Goal: Task Accomplishment & Management: Manage account settings

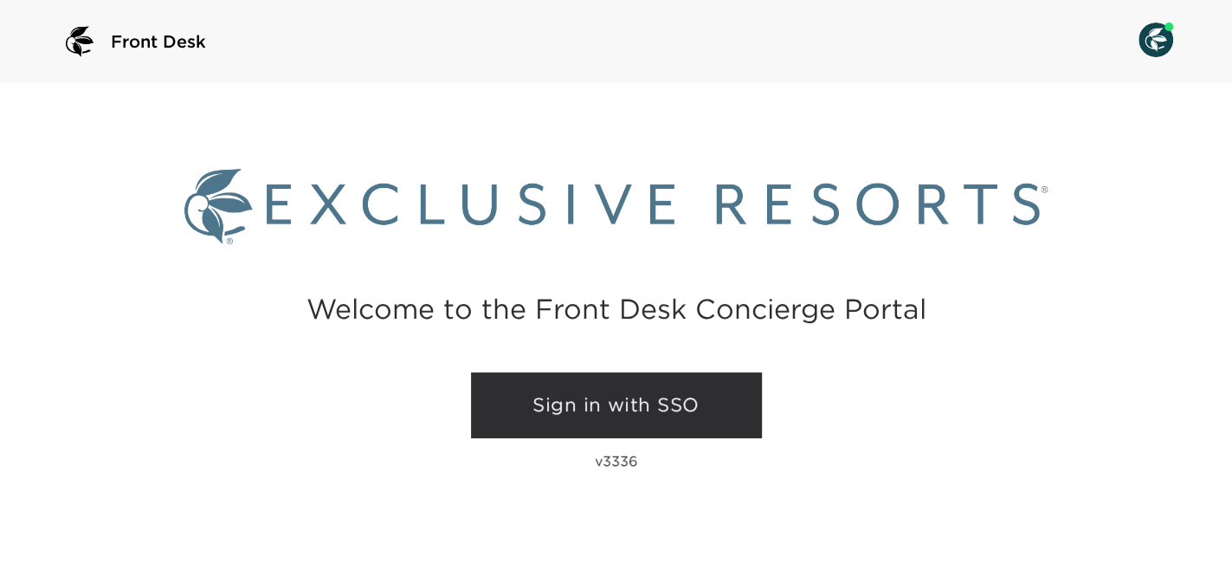
click at [581, 401] on link "Sign in with SSO" at bounding box center [616, 405] width 291 height 66
drag, startPoint x: 597, startPoint y: 404, endPoint x: 583, endPoint y: 400, distance: 15.3
click at [597, 404] on link "Sign in with SSO" at bounding box center [616, 405] width 291 height 66
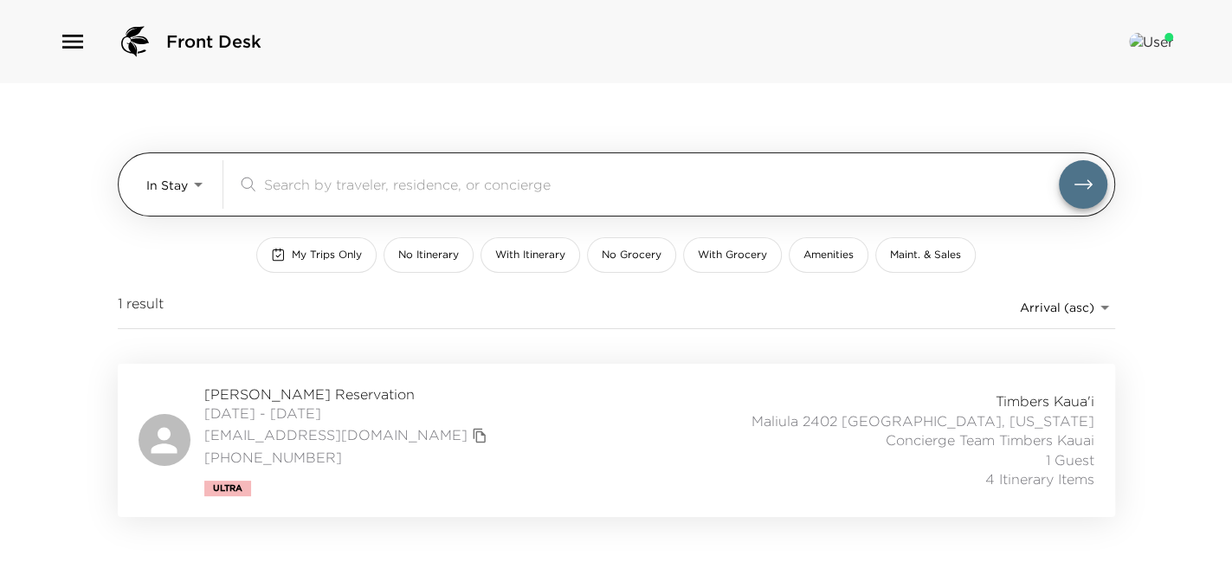
click at [198, 196] on body "Front Desk In Stay In-Stay ​ My Trips Only No Itinerary With Itinerary No Groce…" at bounding box center [616, 284] width 1232 height 569
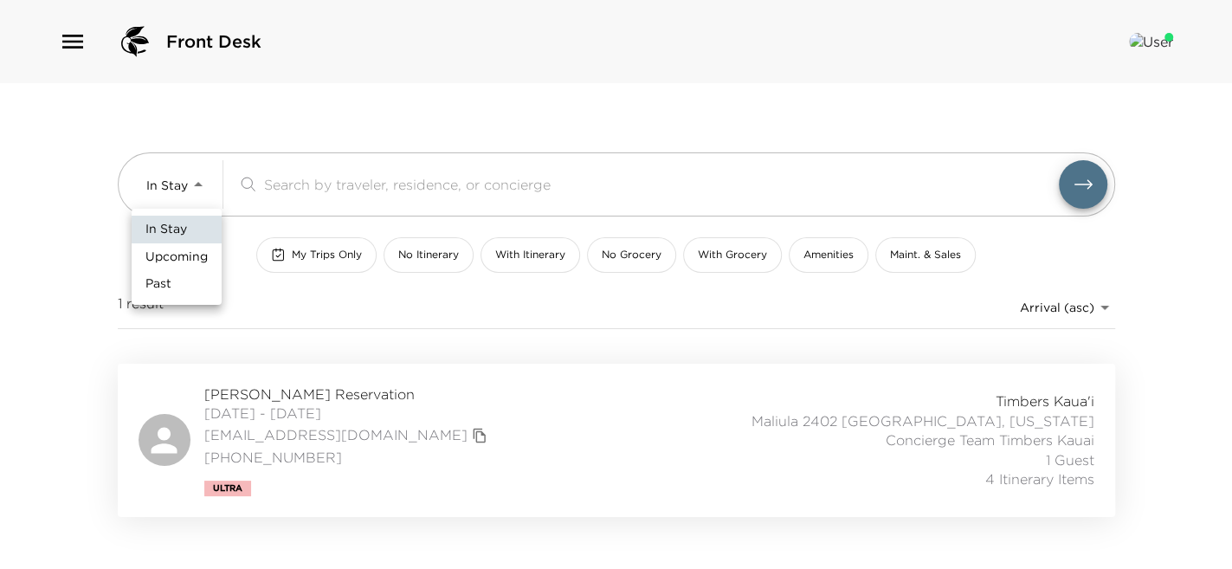
click at [198, 257] on span "Upcoming" at bounding box center [176, 256] width 62 height 17
type input "Upcoming"
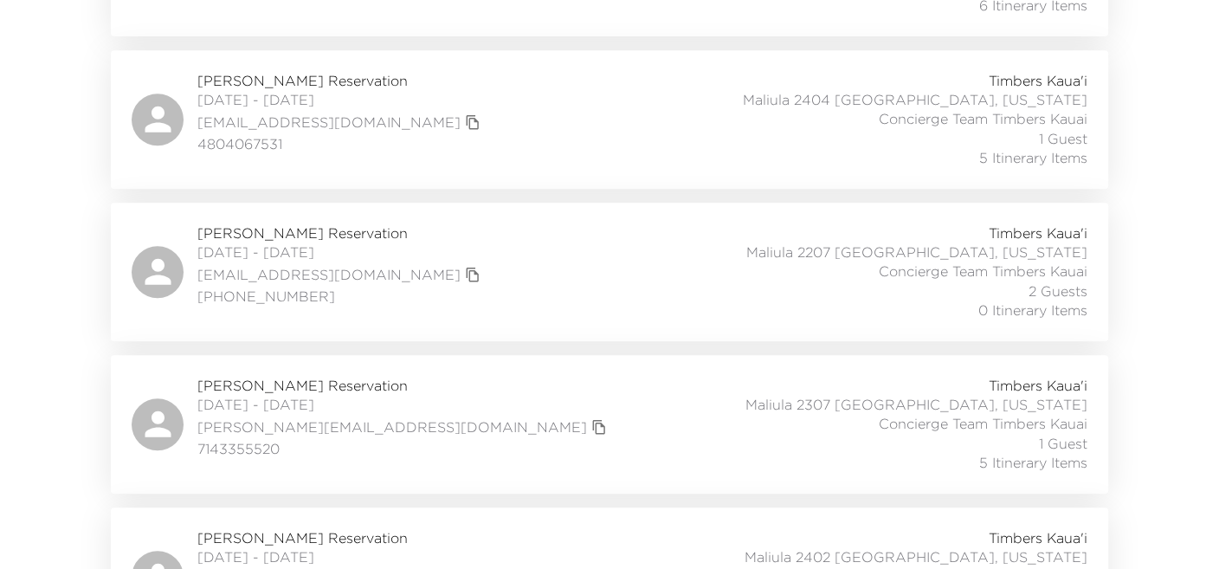
scroll to position [1472, 0]
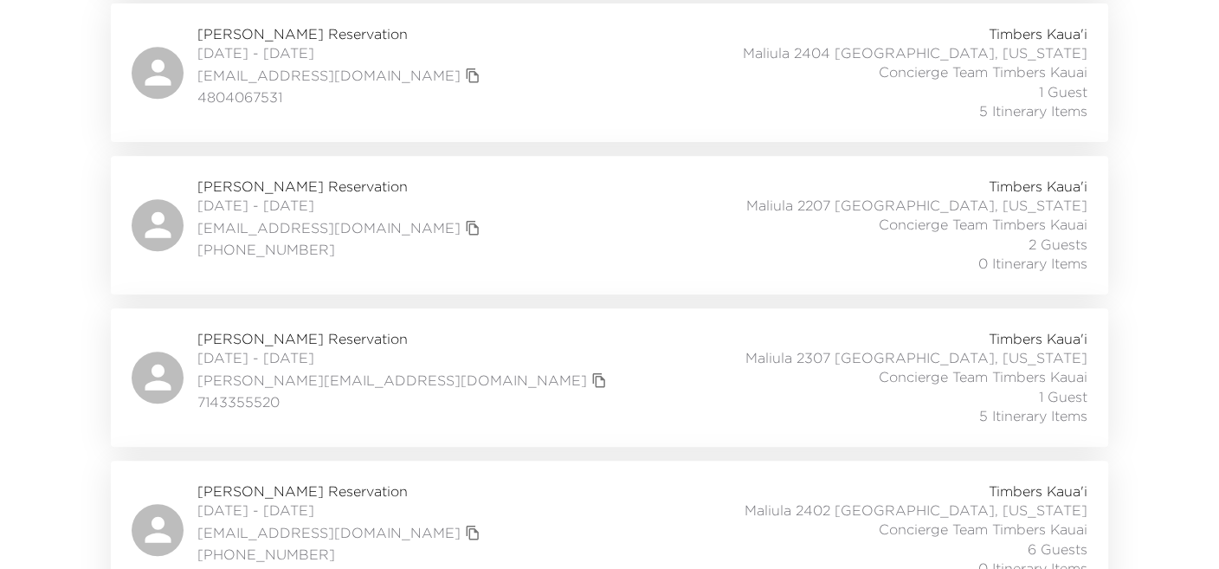
click at [169, 362] on icon at bounding box center [158, 377] width 39 height 39
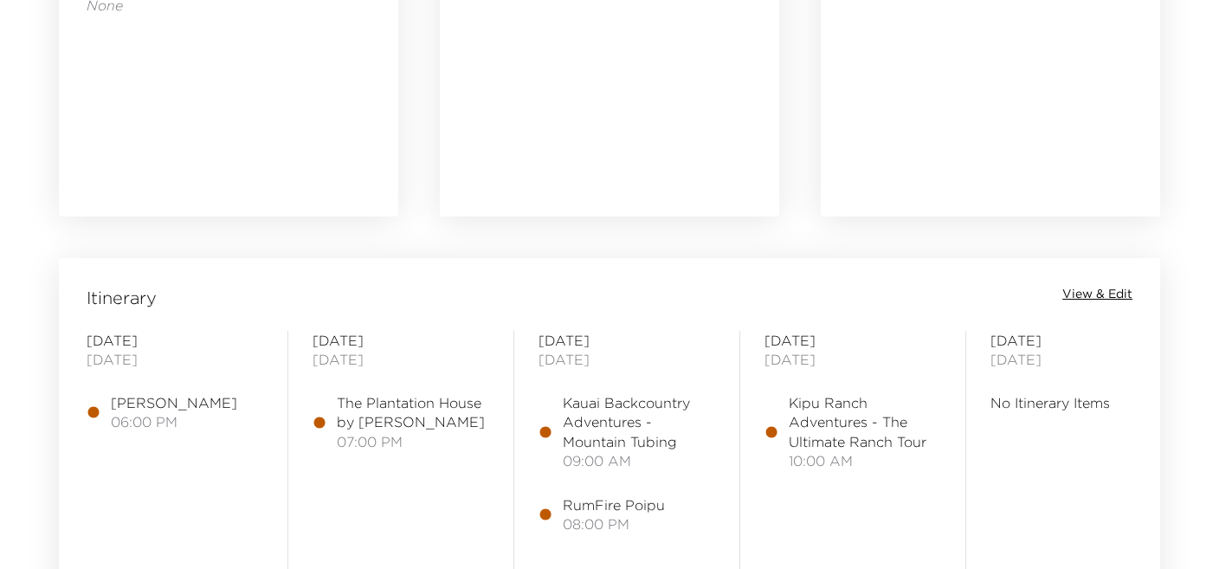
scroll to position [1385, 0]
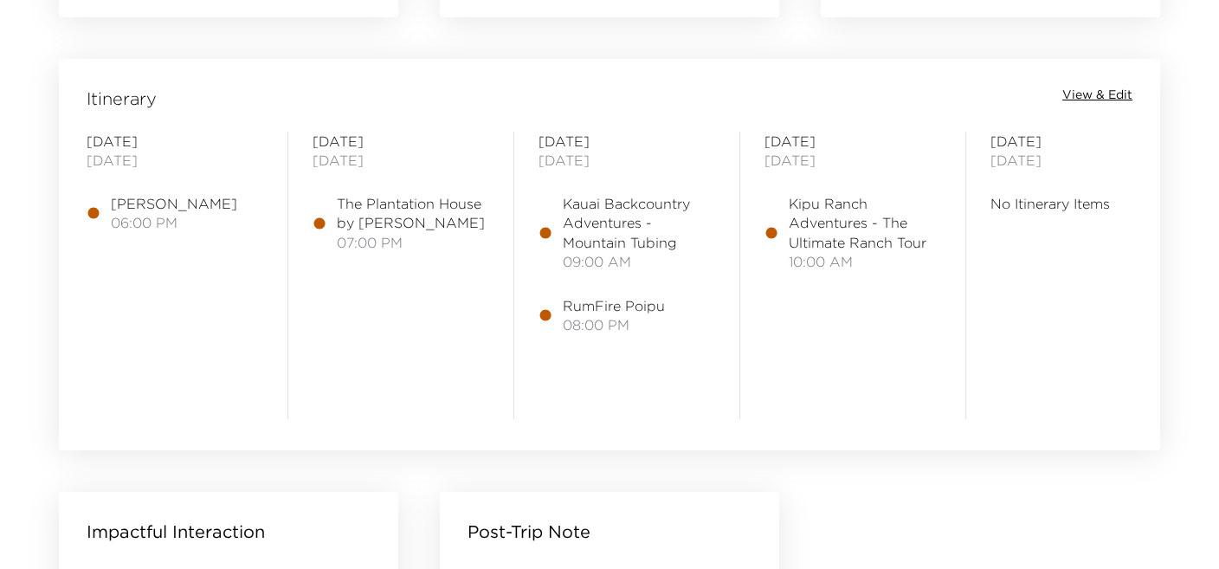
click at [1099, 100] on span "View & Edit" at bounding box center [1097, 95] width 70 height 17
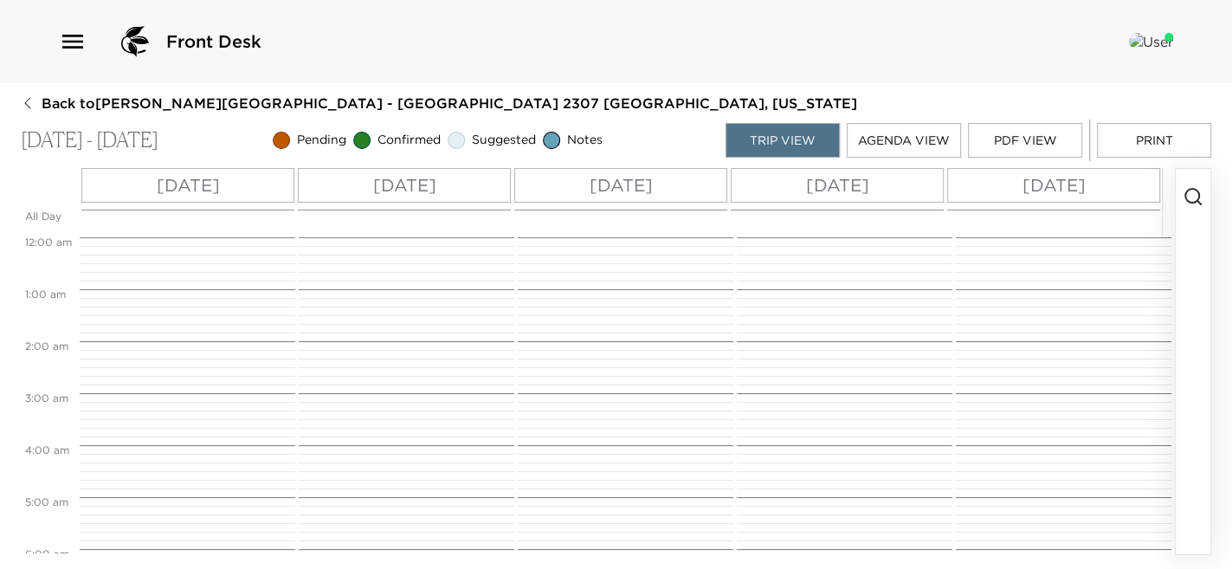
scroll to position [467, 0]
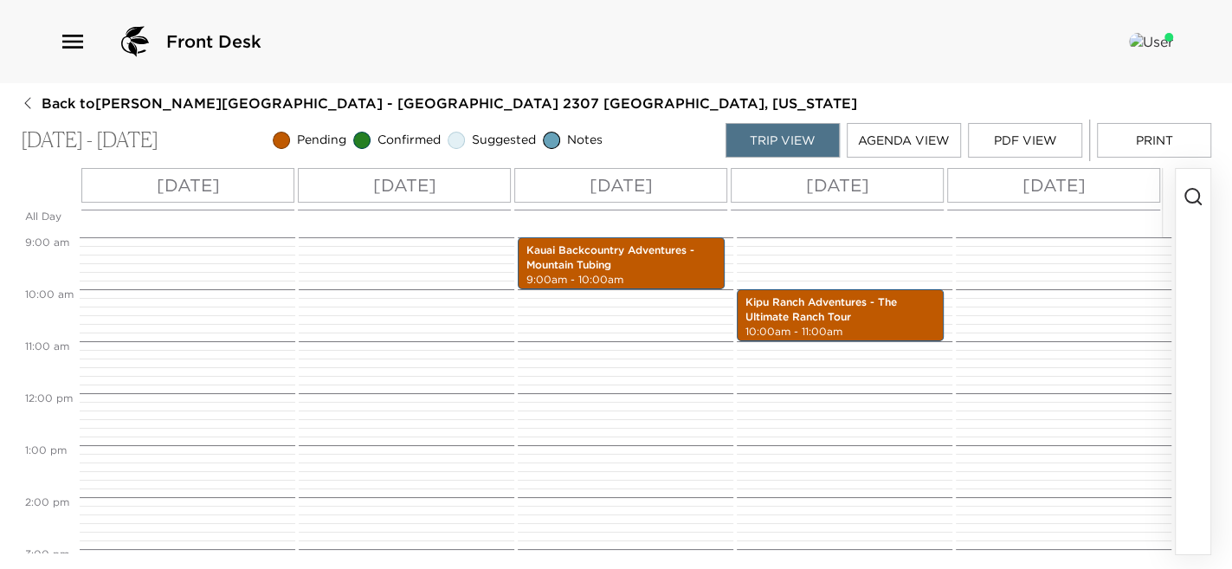
click at [1186, 192] on circle "button" at bounding box center [1192, 196] width 14 height 14
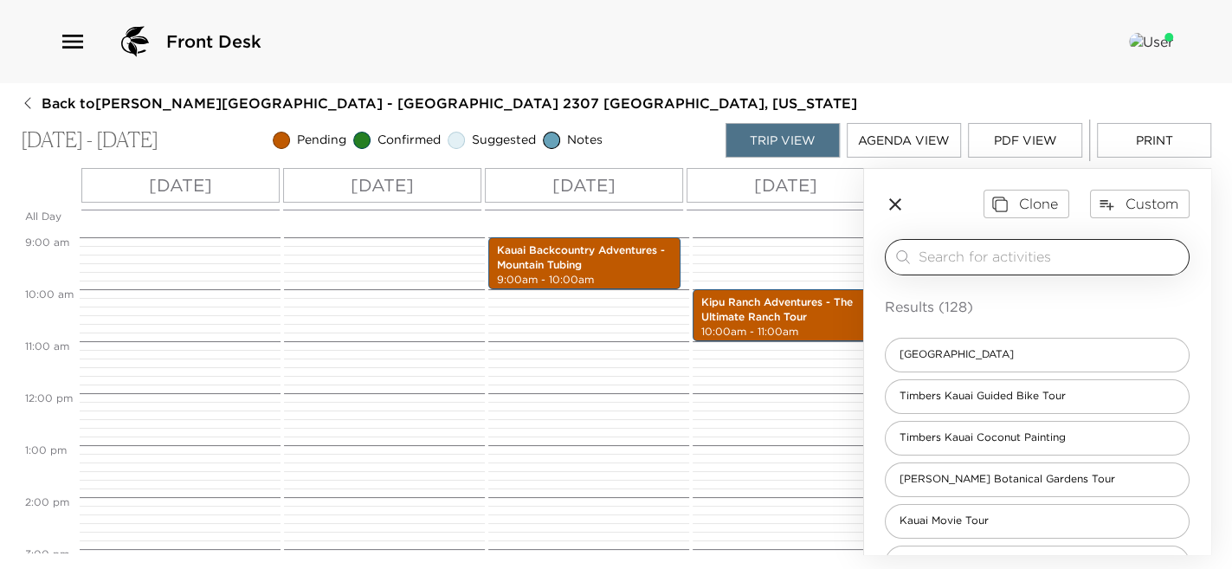
click at [1064, 252] on input "search" at bounding box center [1050, 257] width 263 height 20
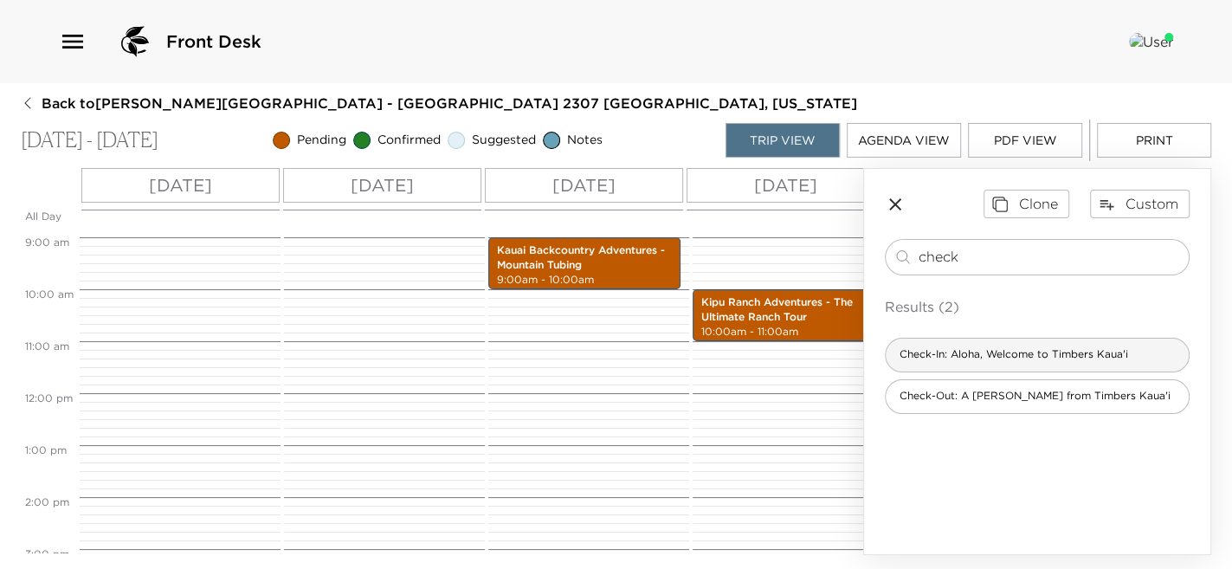
type input "check"
click at [957, 349] on span "Check-In: Aloha, Welcome to Timbers Kaua'i" at bounding box center [1014, 354] width 256 height 15
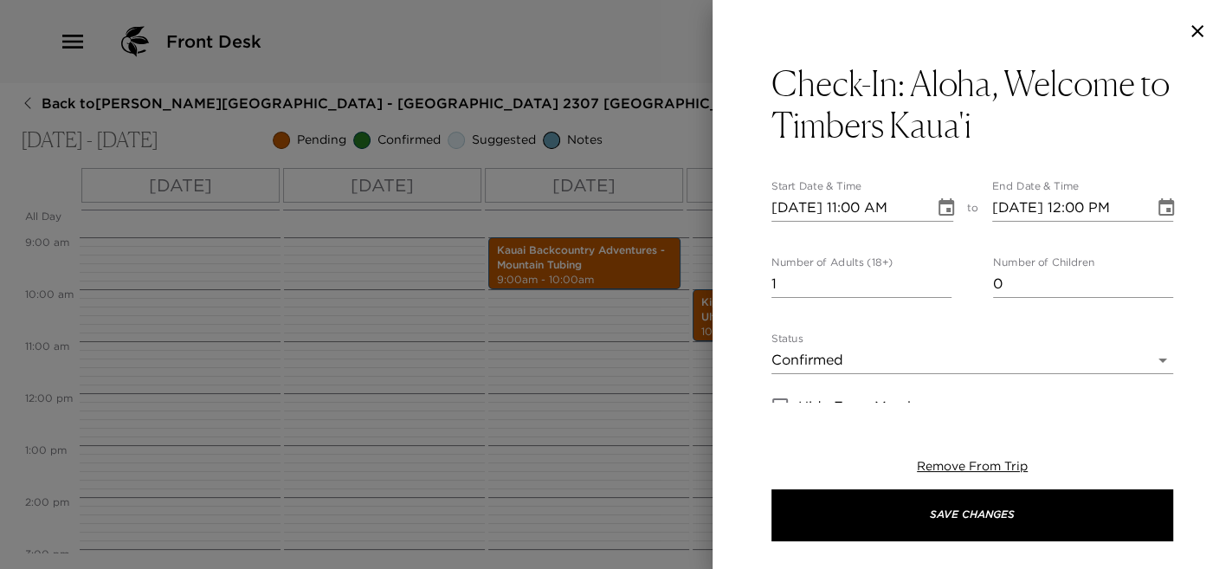
type textarea "Welcome to Timbers Kauai! Either myself or another concierge will personally we…"
click at [780, 200] on input "[DATE] 11:00 AM" at bounding box center [846, 208] width 151 height 28
click at [856, 206] on input "[DATE] 11:00 AM" at bounding box center [846, 208] width 151 height 28
type input "[DATE] 04:00 PM"
type input "[DATE] 05:00 PM"
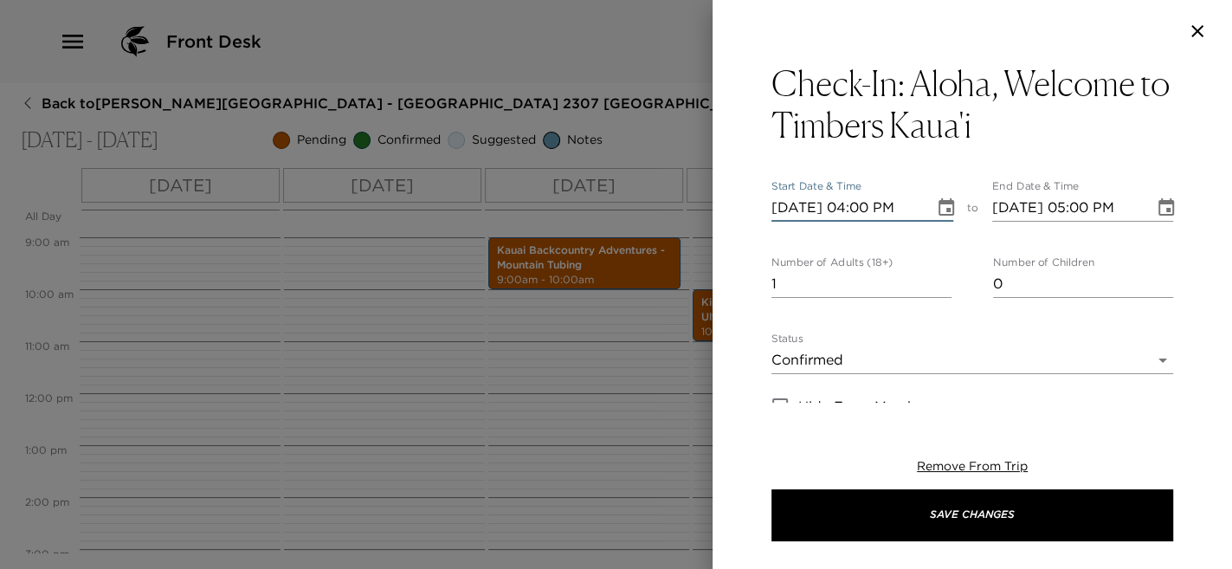
type input "[DATE] 04:00 PM"
click at [1105, 207] on input "[DATE] 05:00 PM" at bounding box center [1067, 208] width 151 height 28
click at [1093, 207] on input "[DATE] 05:00 PM" at bounding box center [1067, 208] width 151 height 28
drag, startPoint x: 780, startPoint y: 293, endPoint x: 719, endPoint y: 291, distance: 60.6
click at [719, 291] on div "Check-In: [GEOGRAPHIC_DATA], Welcome to Timbers Kaua'i Start Date & Time [DATE]…" at bounding box center [971, 232] width 519 height 340
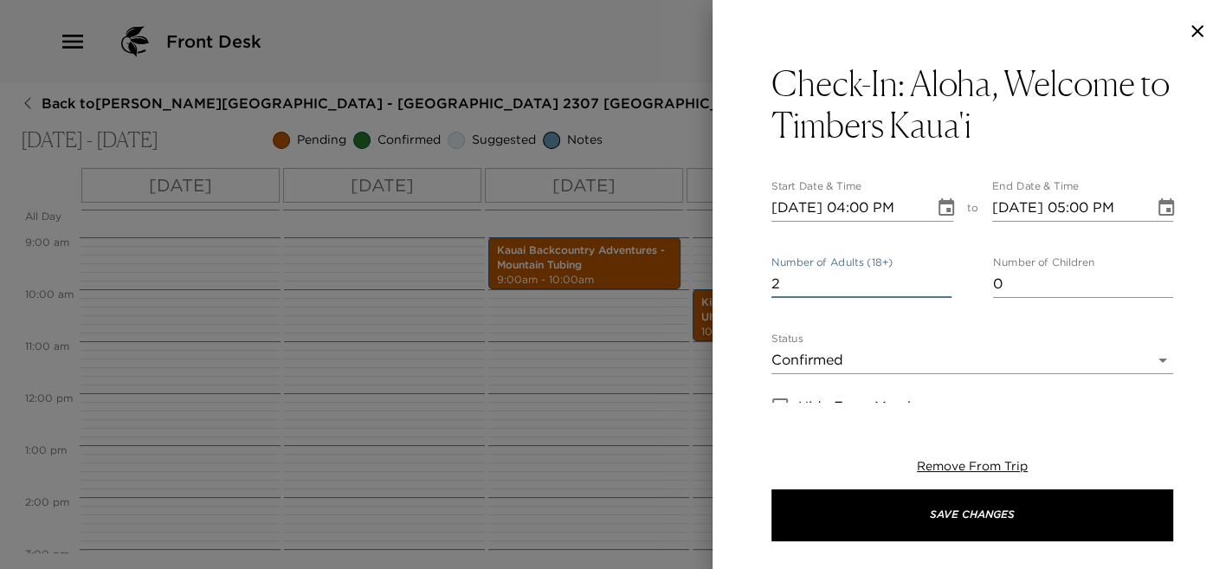
type input "2"
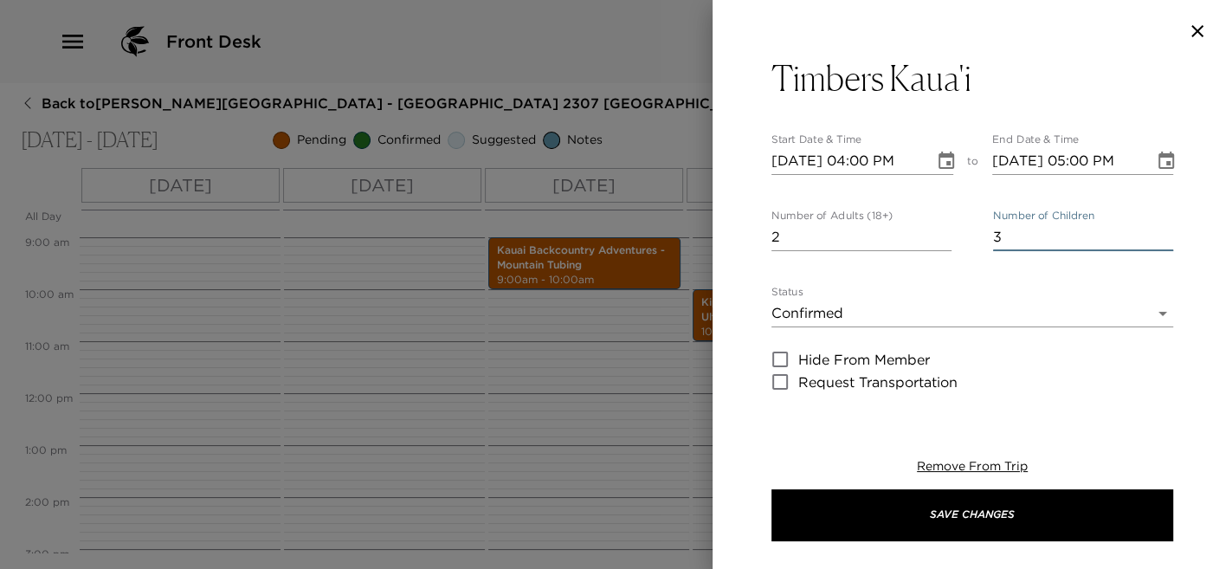
scroll to position [87, 0]
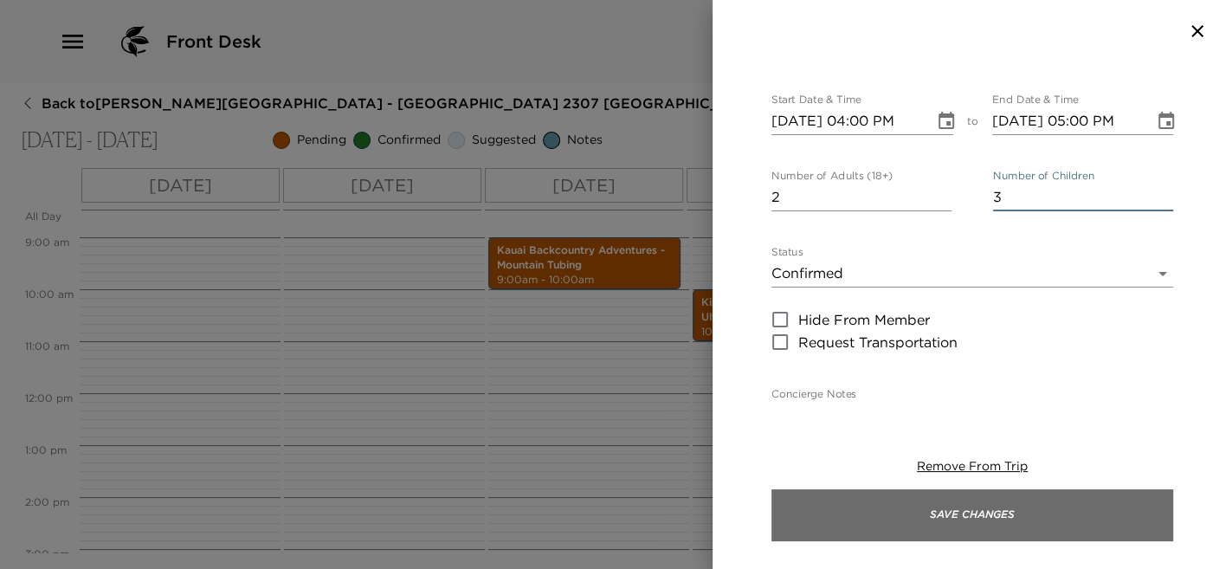
type input "3"
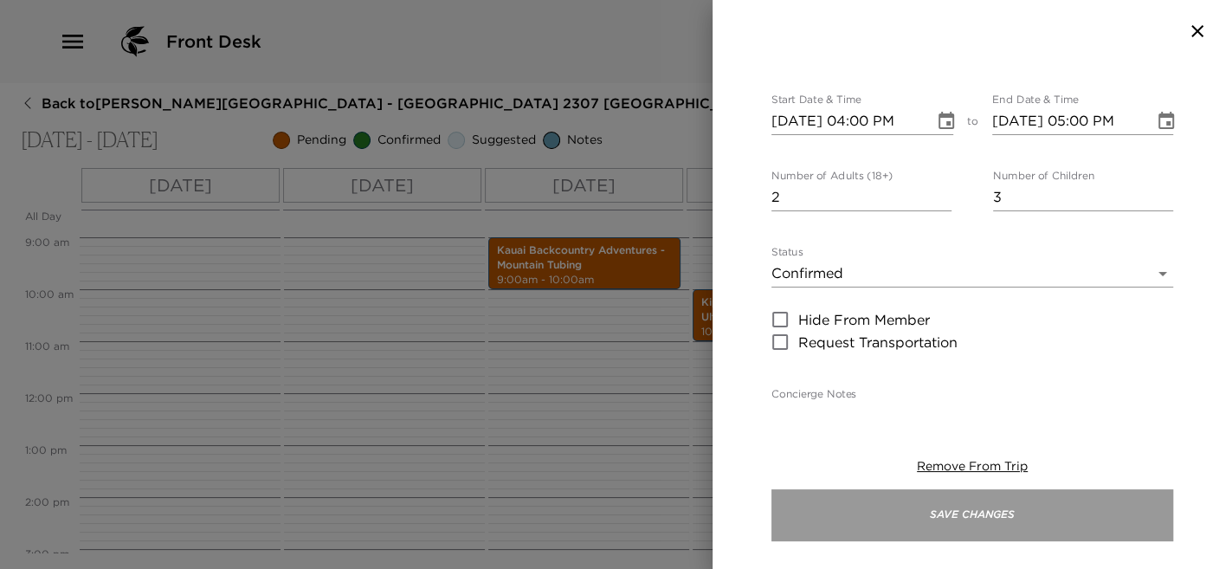
click at [888, 512] on button "Save Changes" at bounding box center [972, 515] width 402 height 52
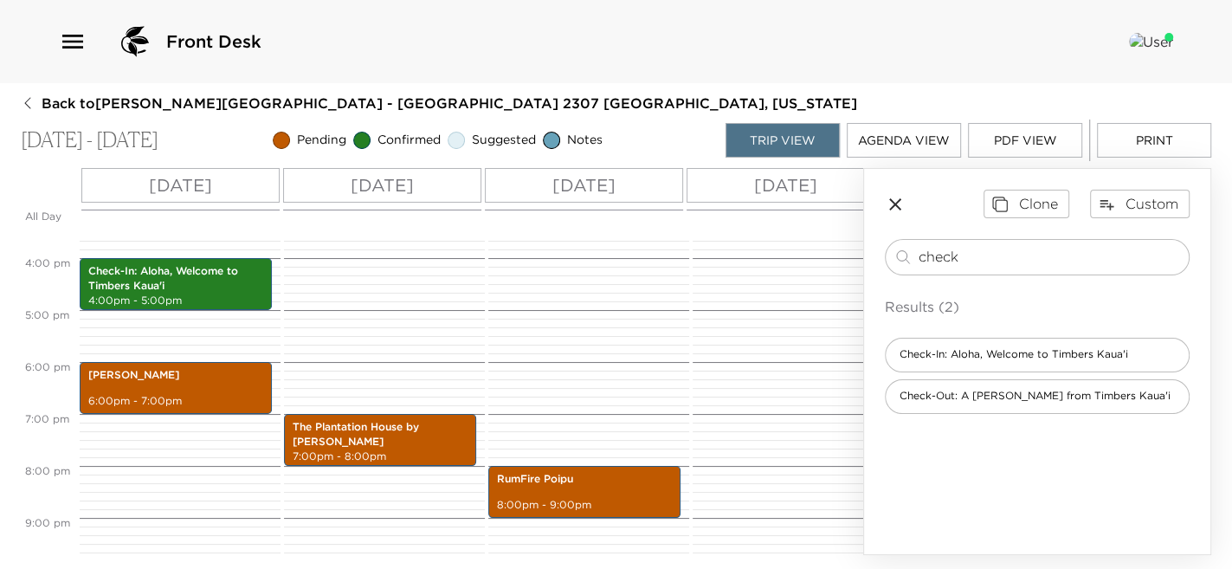
scroll to position [814, 0]
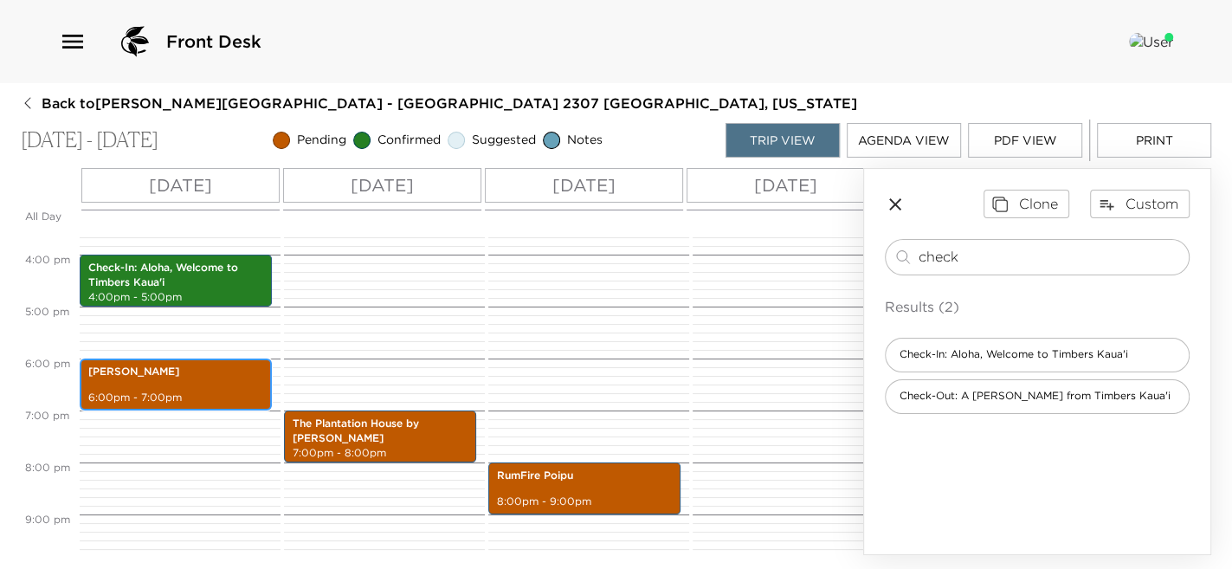
click at [153, 386] on div "[PERSON_NAME] 6:00pm - 7:00pm" at bounding box center [176, 384] width 182 height 47
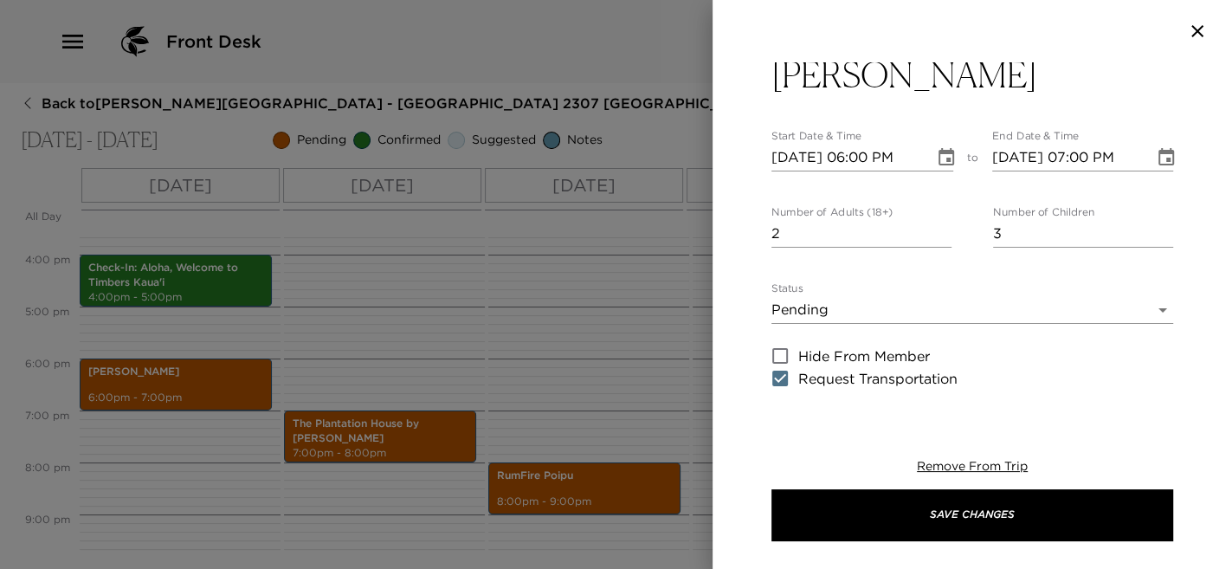
scroll to position [0, 0]
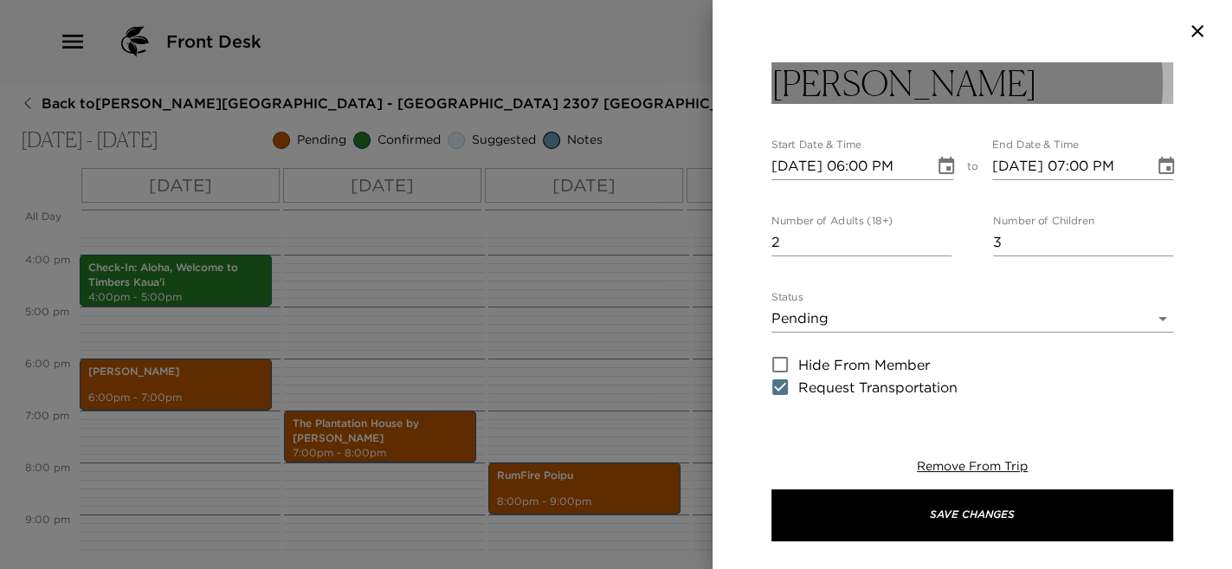
click at [988, 102] on button "[PERSON_NAME]" at bounding box center [972, 83] width 402 height 42
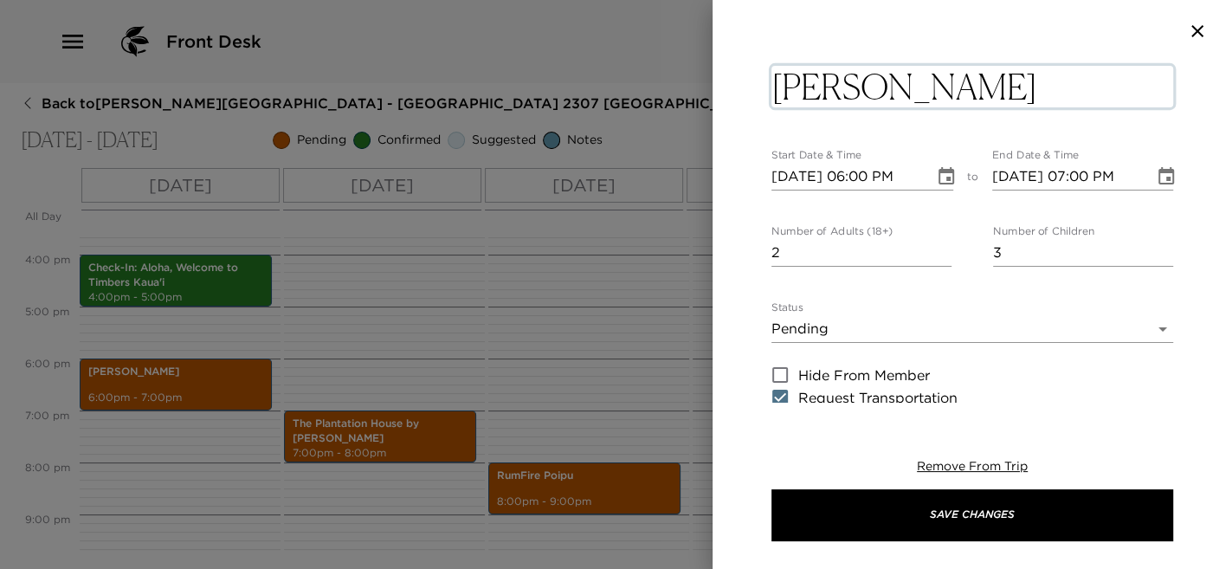
click at [989, 93] on textarea "[PERSON_NAME]" at bounding box center [972, 87] width 402 height 42
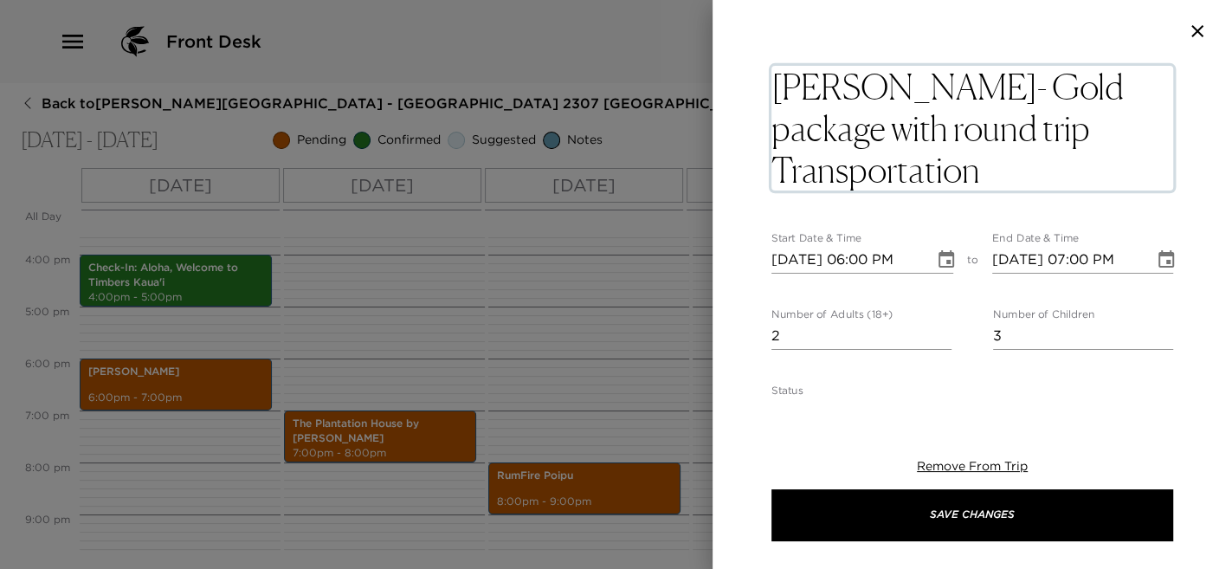
type textarea "[PERSON_NAME]- Gold package with round trip Transportation"
click at [1043, 187] on textarea "[PERSON_NAME]- Gold package with round trip Transportation" at bounding box center [972, 128] width 402 height 125
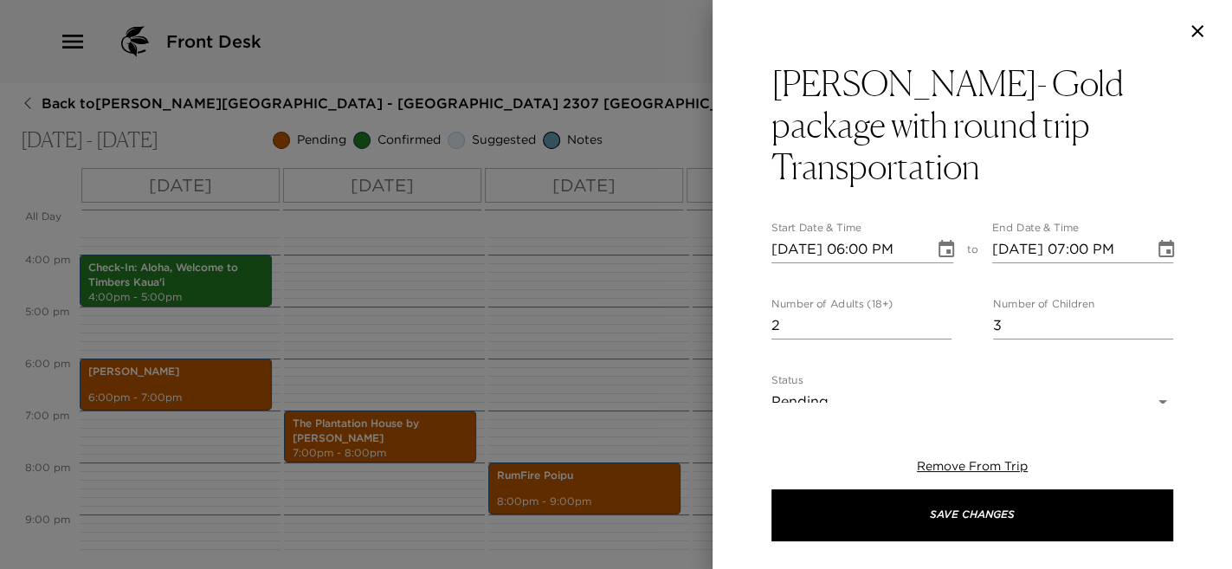
click at [854, 239] on input "[DATE] 06:00 PM" at bounding box center [846, 249] width 151 height 28
type input "[DATE] 04:30 PM"
click at [1077, 251] on input "[DATE] 07:00 PM" at bounding box center [1067, 249] width 151 height 28
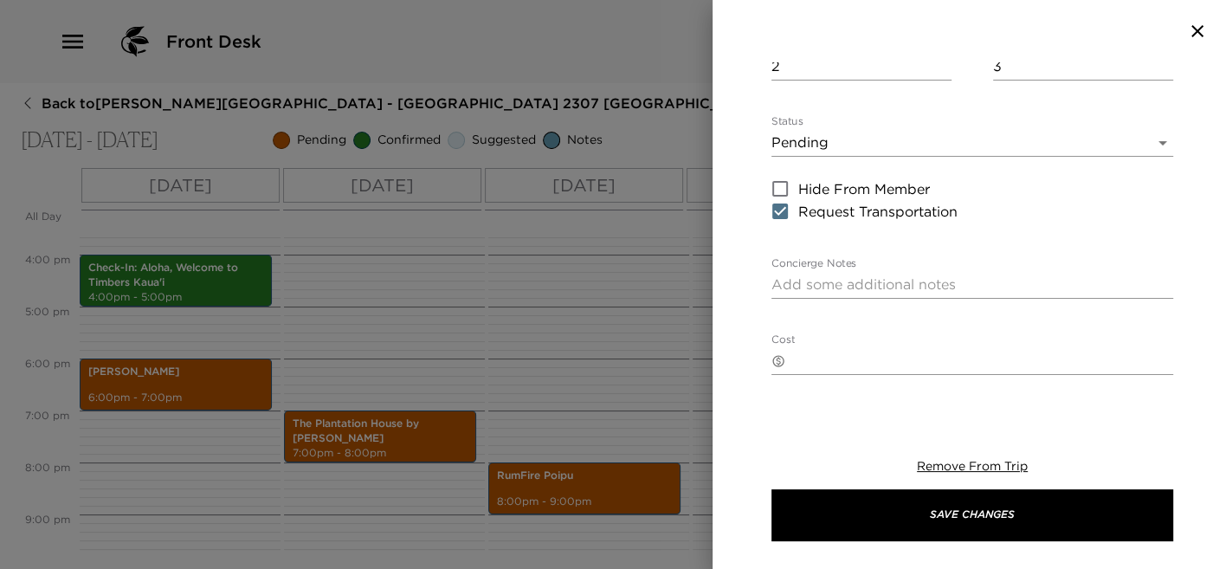
scroll to position [260, 0]
type input "[DATE] 08:30 PM"
click at [841, 144] on body "Front Desk Back to [PERSON_NAME][GEOGRAPHIC_DATA] - [GEOGRAPHIC_DATA] 2307 [GEO…" at bounding box center [616, 284] width 1232 height 569
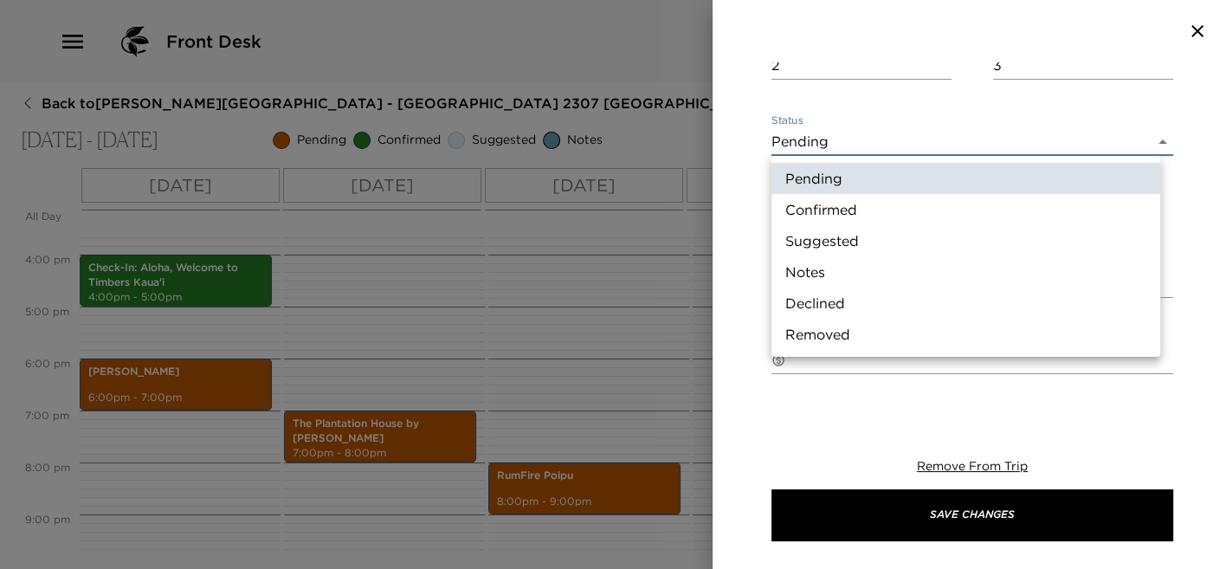
click at [826, 202] on li "Confirmed" at bounding box center [965, 209] width 389 height 31
type input "Confirmed"
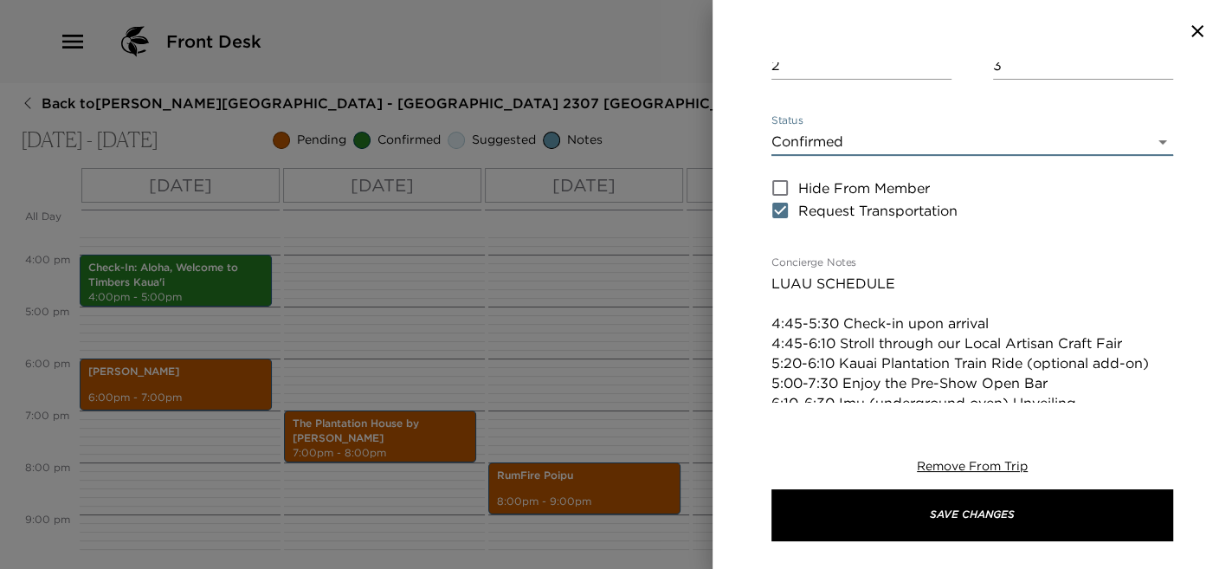
click at [857, 284] on textarea "LUAU SCHEDULE 4:45-5:30 Check-in upon arrival 4:45-6:10 Stroll through our Loca…" at bounding box center [972, 373] width 402 height 199
drag, startPoint x: 776, startPoint y: 284, endPoint x: 856, endPoint y: 298, distance: 81.7
click at [856, 298] on textarea "LUAU SCHEDULE 4:45-5:30 Check-in upon arrival 4:45-6:10 Stroll through our Loca…" at bounding box center [972, 373] width 402 height 199
click at [848, 298] on textarea "LUAU SCHEDULE 4:45-5:30 Check-in upon arrival 4:45-6:10 Stroll through our Loca…" at bounding box center [972, 373] width 402 height 199
click at [768, 279] on div "[PERSON_NAME]- Gold package with round trip Transportation Start Date & Time [D…" at bounding box center [971, 232] width 519 height 340
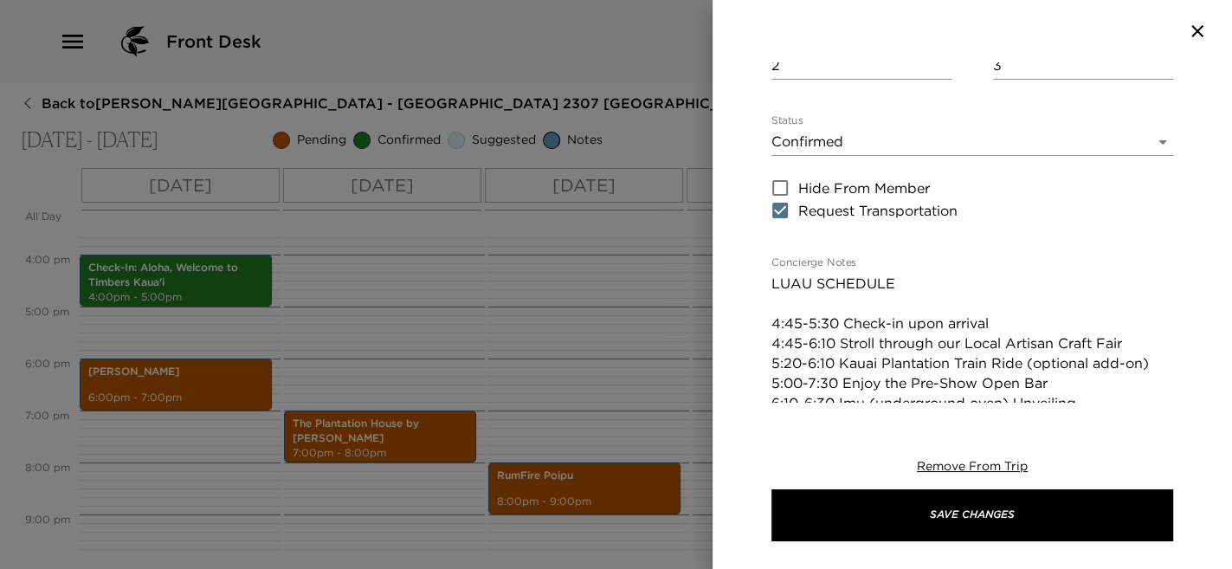
click at [770, 281] on div "[PERSON_NAME]- Gold package with round trip Transportation Start Date & Time [D…" at bounding box center [971, 232] width 519 height 340
click at [771, 280] on textarea "LUAU SCHEDULE 4:45-5:30 Check-in upon arrival 4:45-6:10 Stroll through our Loca…" at bounding box center [972, 373] width 402 height 199
click at [777, 282] on textarea "LUAU SCHEDULE 4:45-5:30 Check-in upon arrival 4:45-6:10 Stroll through our Loca…" at bounding box center [972, 393] width 402 height 239
type textarea "LUAU SCHEDULE 4:45-5:30 Check-in upon arrival 4:45-6:10 Stroll through our Loca…"
click at [902, 334] on textarea "LUAU SCHEDULE 4:45-5:30 Check-in upon arrival 4:45-6:10 Stroll through our Loca…" at bounding box center [972, 393] width 402 height 239
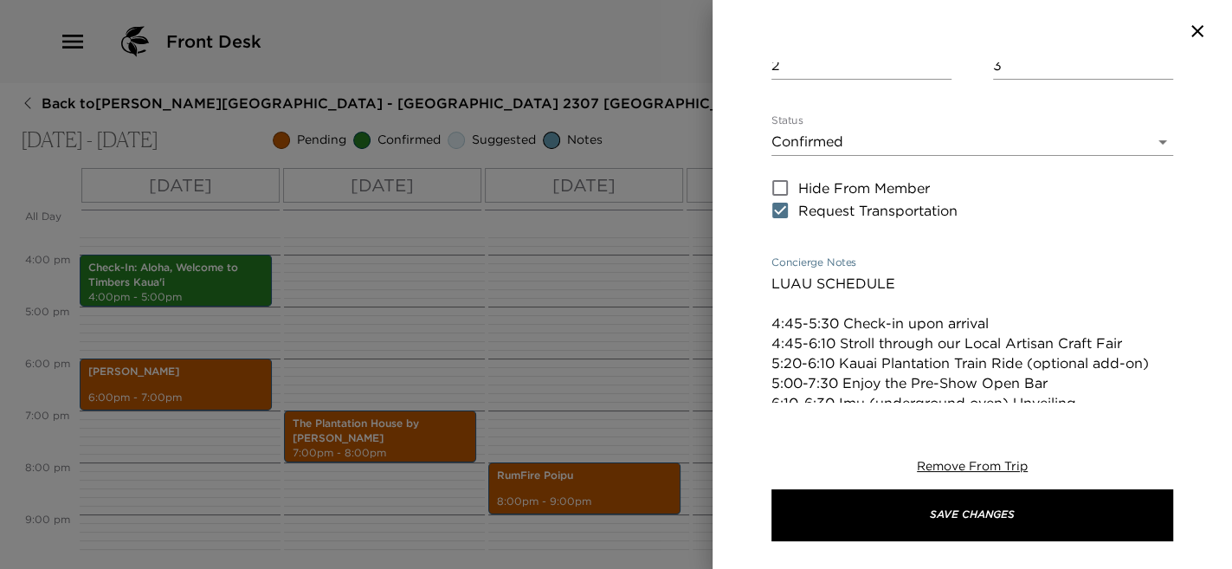
click at [780, 322] on textarea "LUAU SCHEDULE 4:45-5:30 Check-in upon arrival 4:45-6:10 Stroll through our Loca…" at bounding box center [972, 393] width 402 height 239
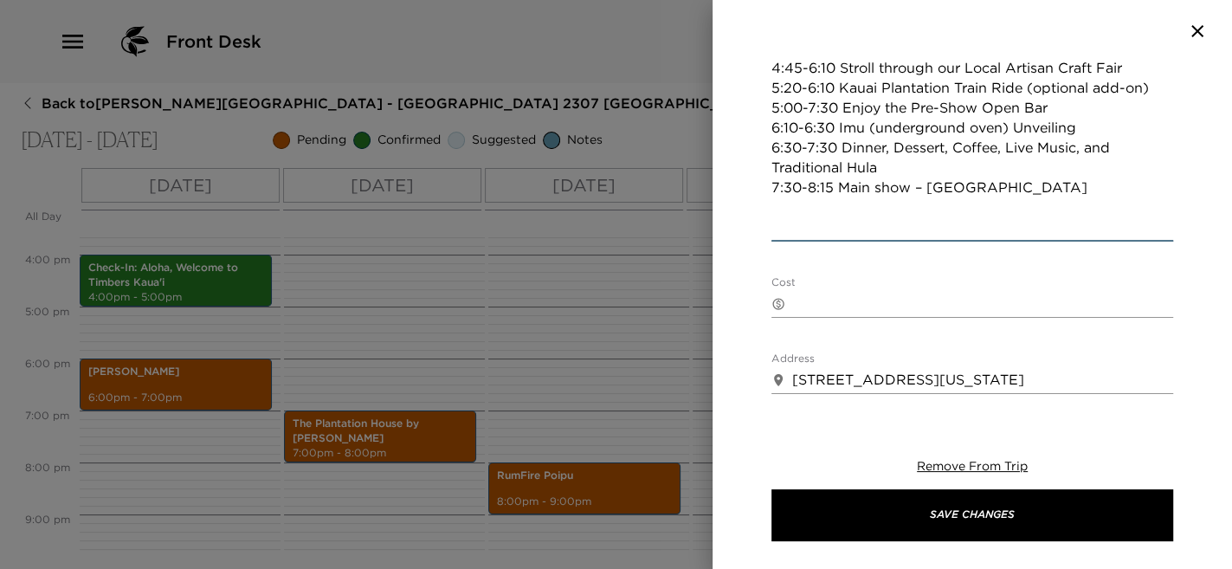
drag, startPoint x: 774, startPoint y: 322, endPoint x: 1041, endPoint y: 247, distance: 277.9
click at [1022, 240] on div "LUAU SCHEDULE 4:45-5:30 Check-in upon arrival 4:45-6:10 Stroll through our Loca…" at bounding box center [972, 118] width 402 height 247
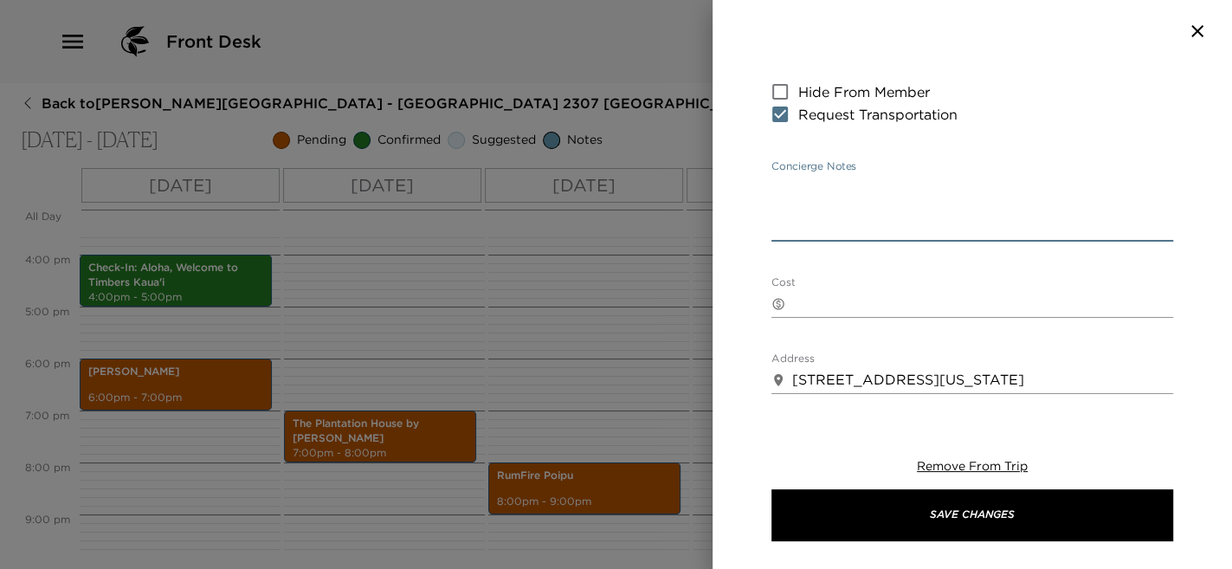
paste textarea "LUAU SCHEDULE 3:30-5:00 Transportation from Designated Pickup Locations 5:00-6:…"
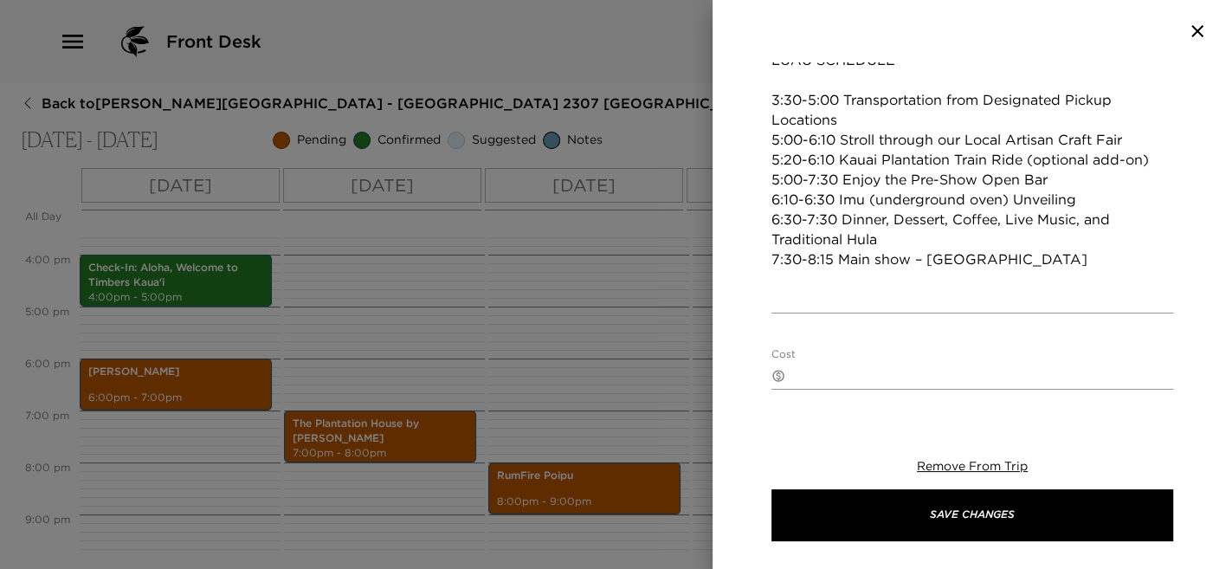
scroll to position [296, 0]
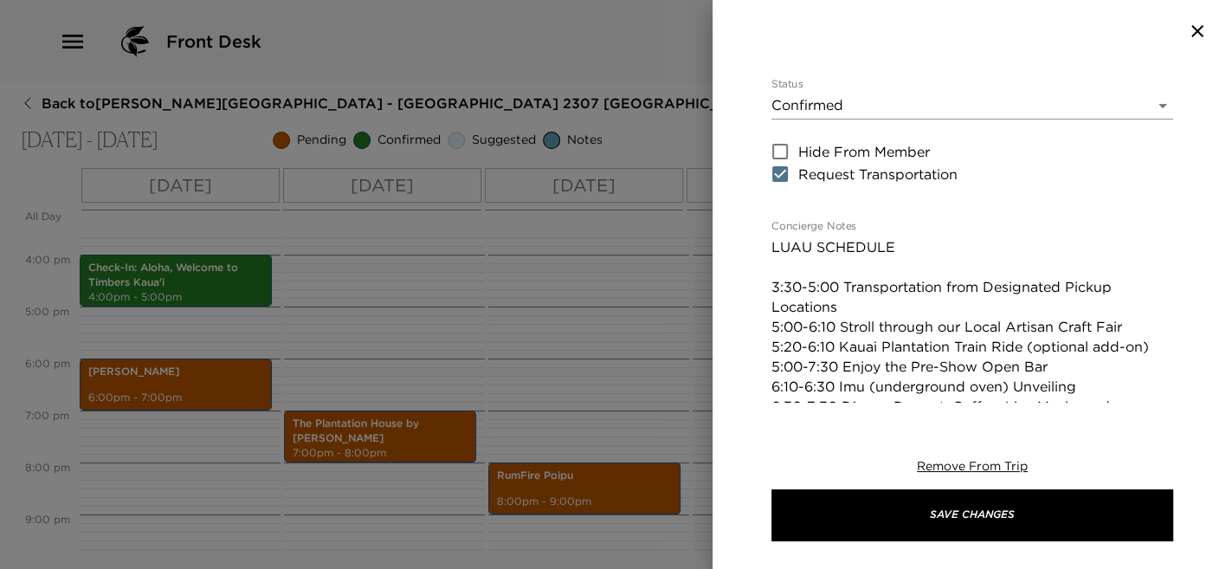
click at [804, 273] on textarea "LUAU SCHEDULE 3:30-5:00 Transportation from Designated Pickup Locations 5:00-6:…" at bounding box center [972, 366] width 402 height 259
click at [809, 255] on textarea "LUAU SCHEDULE 3:30-5:00 Transportation from Designated Pickup Locations 5:00-6:…" at bounding box center [972, 366] width 402 height 259
paste textarea "We'll pick you up at 4:45 pm from [GEOGRAPHIC_DATA], front entrance by the vale…"
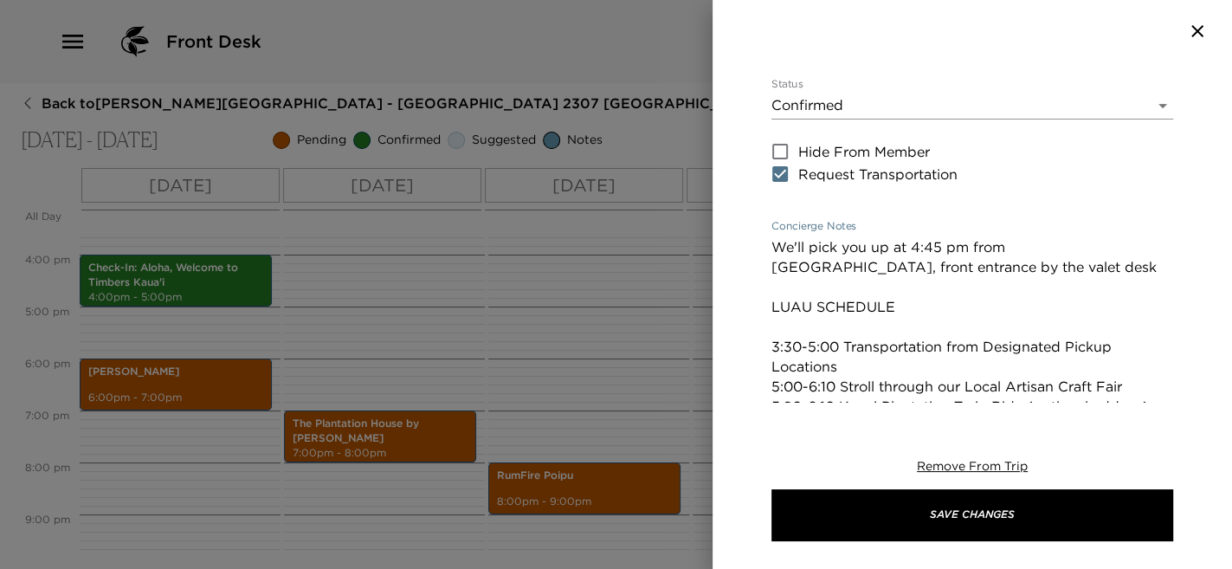
click at [945, 246] on textarea "We'll pick you up at 4:45 pm from [GEOGRAPHIC_DATA], front entrance by the vale…" at bounding box center [972, 376] width 402 height 279
click at [1073, 265] on textarea "We'll pick you up at 4:45pm from [GEOGRAPHIC_DATA], front entrance by the valet…" at bounding box center [972, 376] width 402 height 279
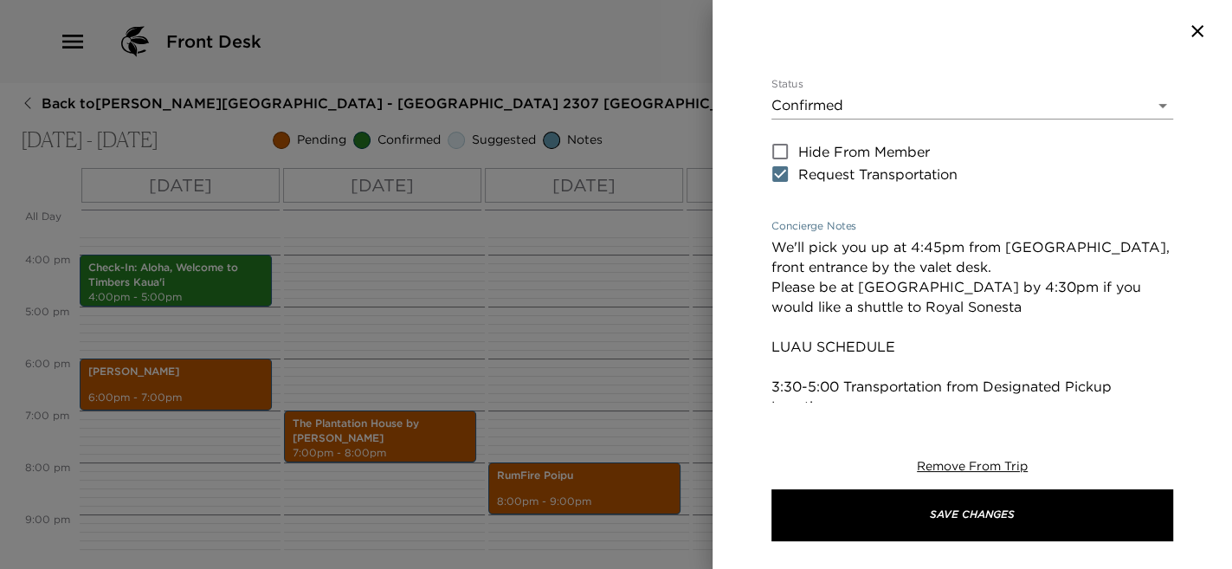
click at [916, 284] on textarea "We'll pick you up at 4:45pm from [GEOGRAPHIC_DATA], front entrance by the valet…" at bounding box center [972, 396] width 402 height 319
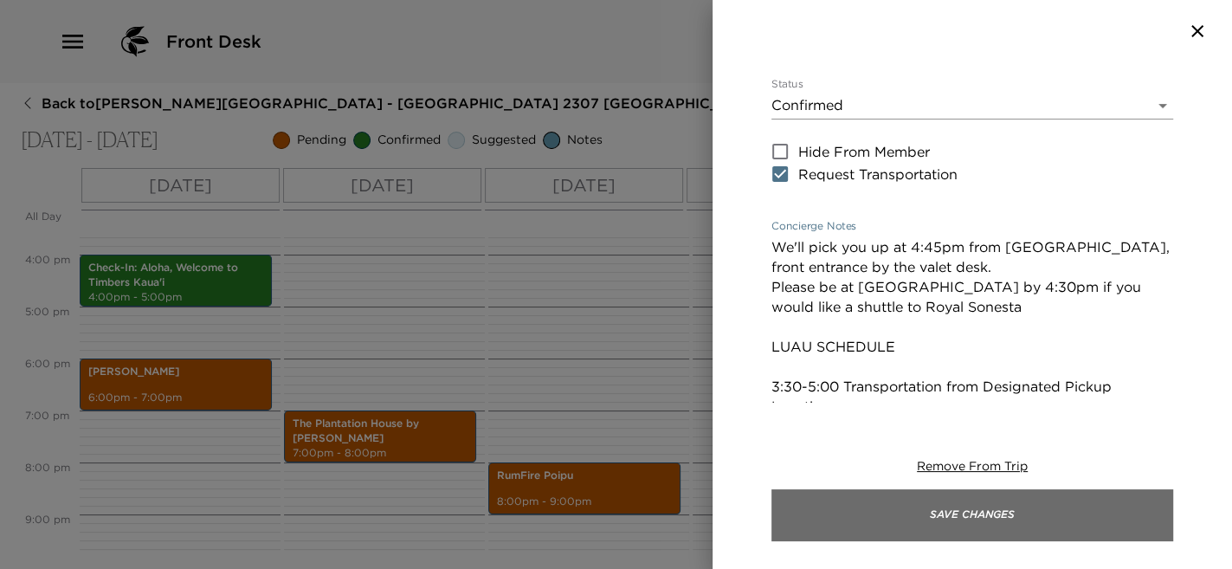
type textarea "We'll pick you up at 4:45pm from [GEOGRAPHIC_DATA], front entrance by the valet…"
click at [998, 512] on button "Save Changes" at bounding box center [972, 515] width 402 height 52
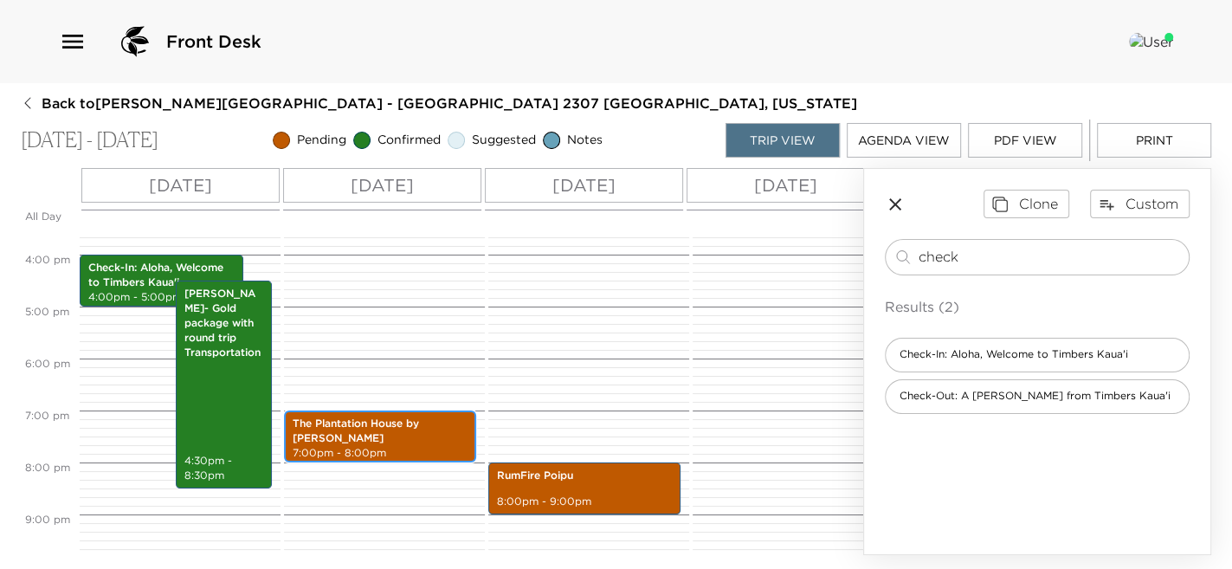
click at [306, 430] on p "The Plantation House by [PERSON_NAME]" at bounding box center [380, 430] width 175 height 29
click at [339, 436] on p "The Plantation House by [PERSON_NAME]" at bounding box center [380, 430] width 175 height 29
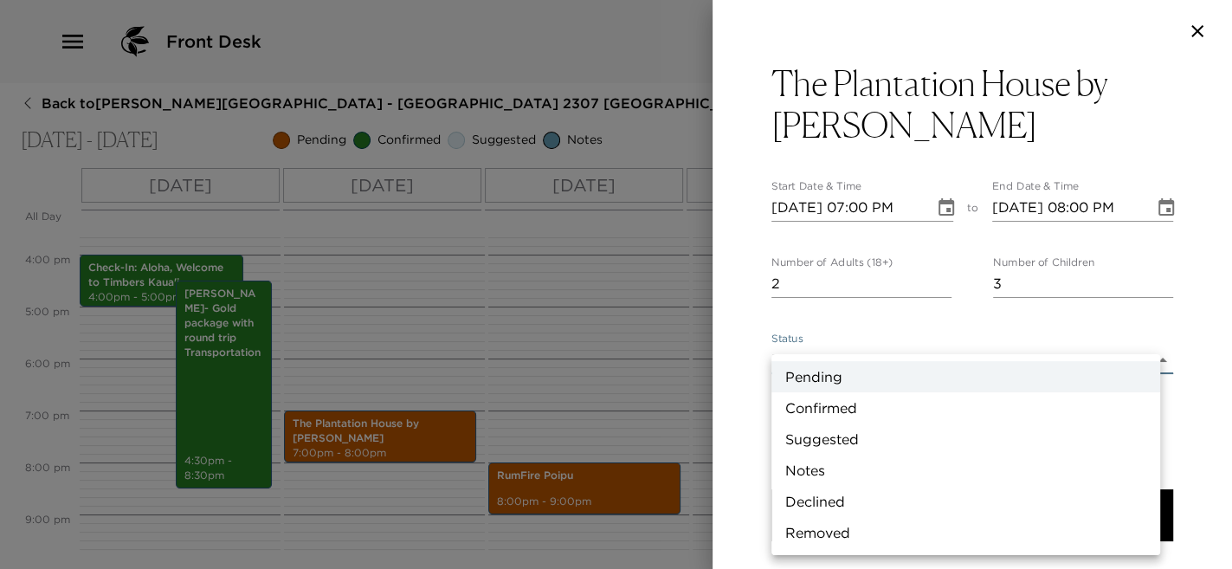
click at [840, 362] on body "Front Desk Back to [PERSON_NAME][GEOGRAPHIC_DATA] - [GEOGRAPHIC_DATA] 2307 [GEO…" at bounding box center [616, 284] width 1232 height 569
click at [840, 531] on li "Removed" at bounding box center [965, 532] width 389 height 31
type input "Removed"
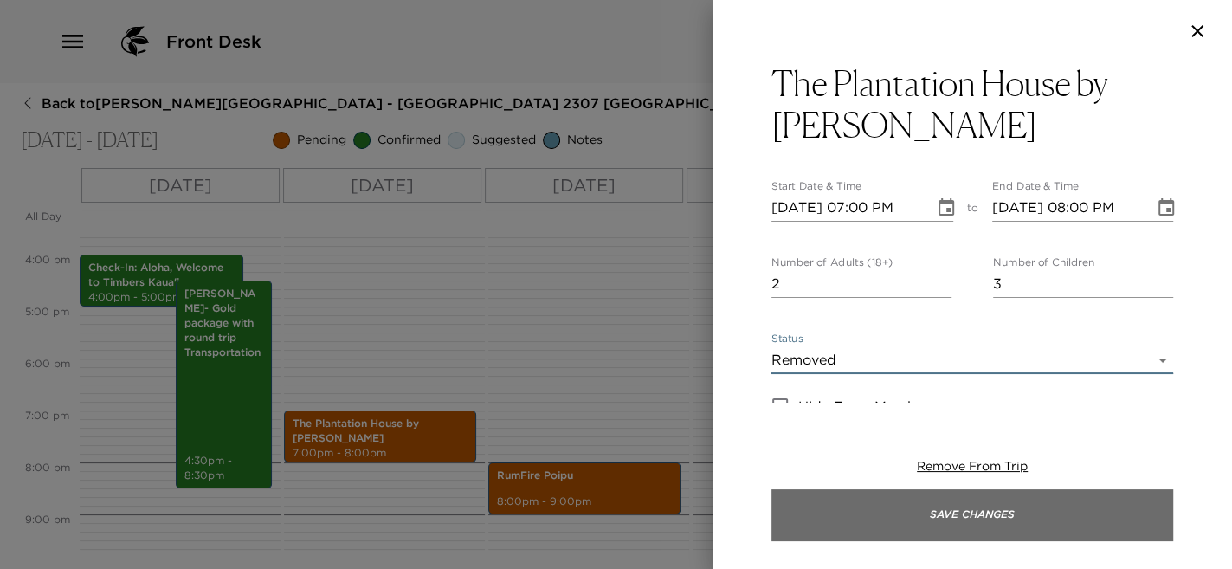
click at [841, 519] on button "Save Changes" at bounding box center [972, 515] width 402 height 52
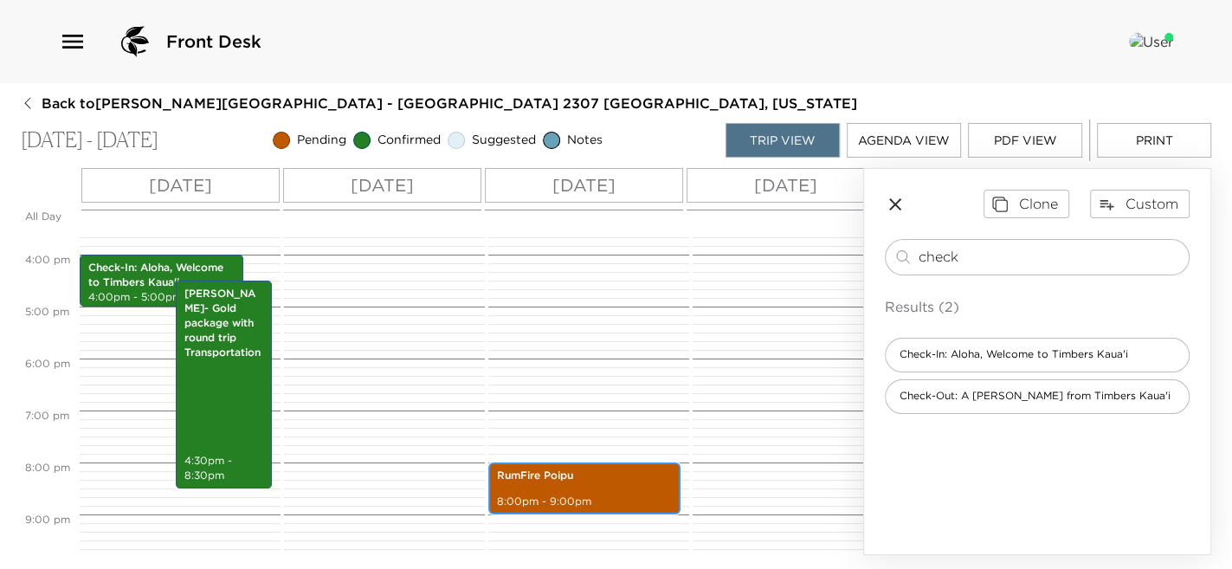
click at [529, 490] on div "RumFire Poipu 8:00pm - 9:00pm" at bounding box center [584, 488] width 182 height 47
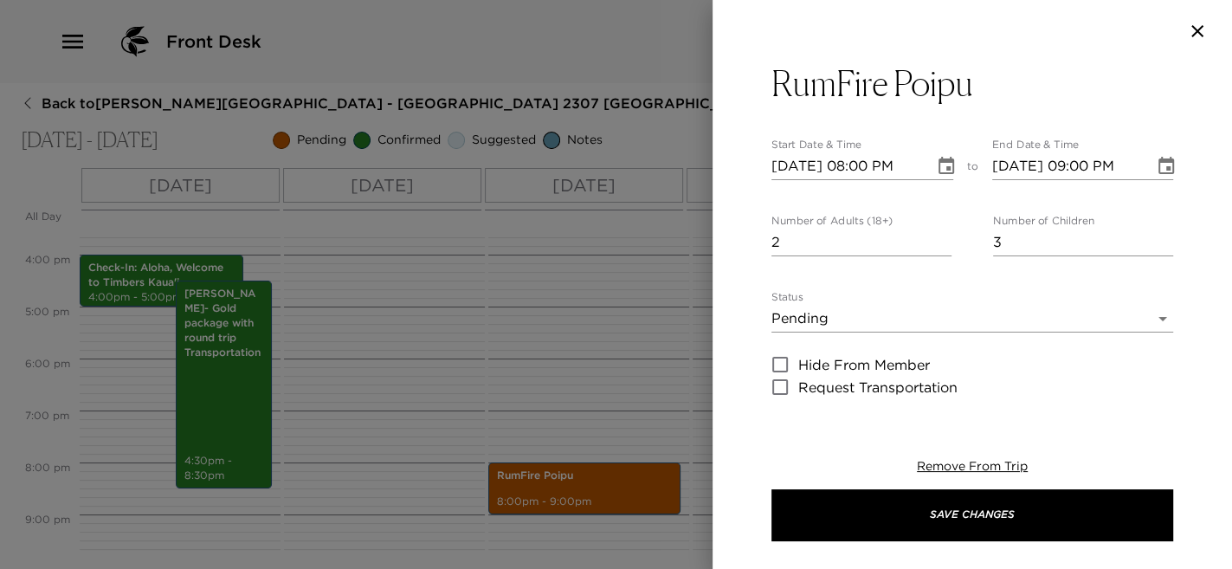
click at [770, 169] on div "RumFire Poipu Start Date & Time [DATE] 08:00 PM to End Date & Time [DATE] 09:00…" at bounding box center [971, 232] width 519 height 340
click at [773, 167] on input "[DATE] 08:00 PM" at bounding box center [846, 166] width 151 height 28
type input "[DATE] 08:00 PM"
type input "[DATE] 09:00 PM"
type input "[DATE] 08:00 PM"
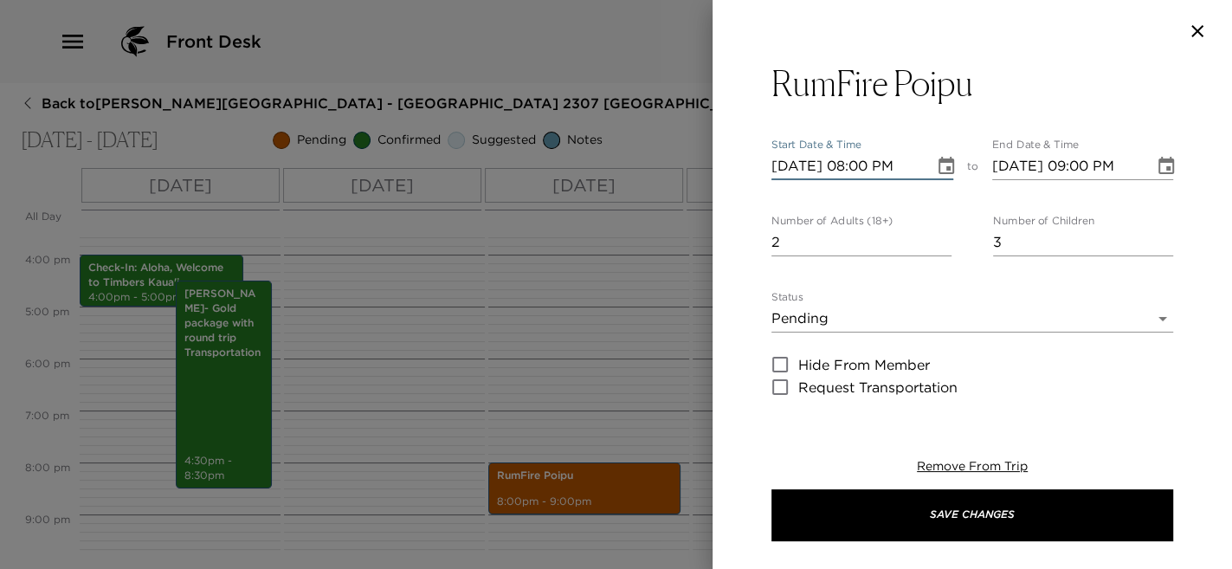
type input "[DATE] 09:00 PM"
type input "[DATE] 08:00 PM"
type input "[DATE] 09:00 PM"
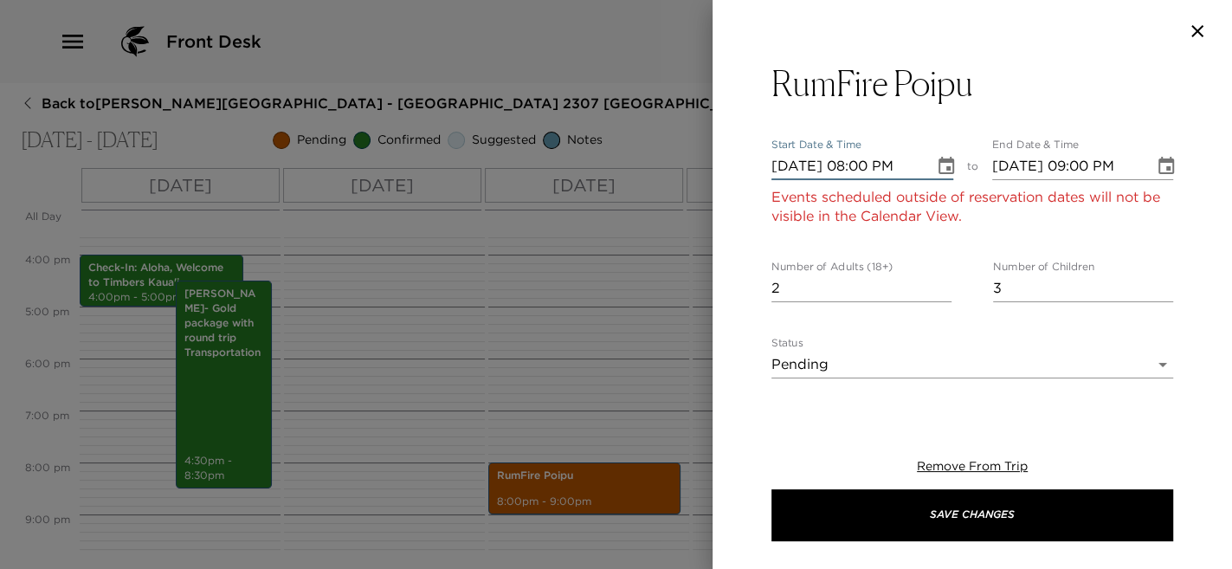
type input "[DATE] 08:00 PM"
type input "[DATE] 09:00 PM"
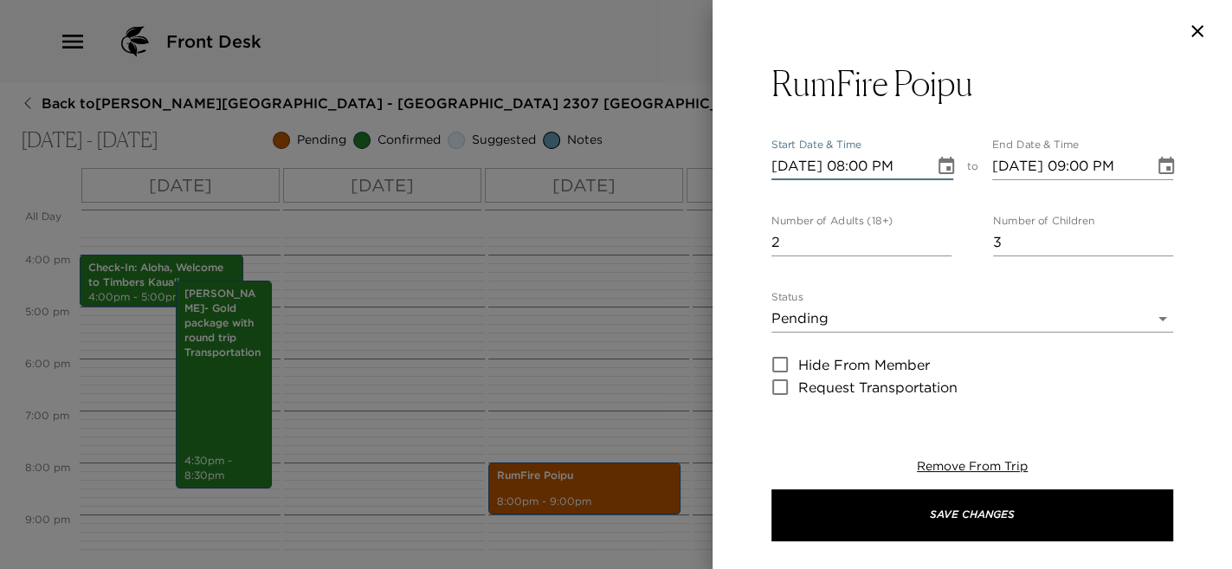
click at [864, 170] on input "[DATE] 08:00 PM" at bounding box center [846, 166] width 151 height 28
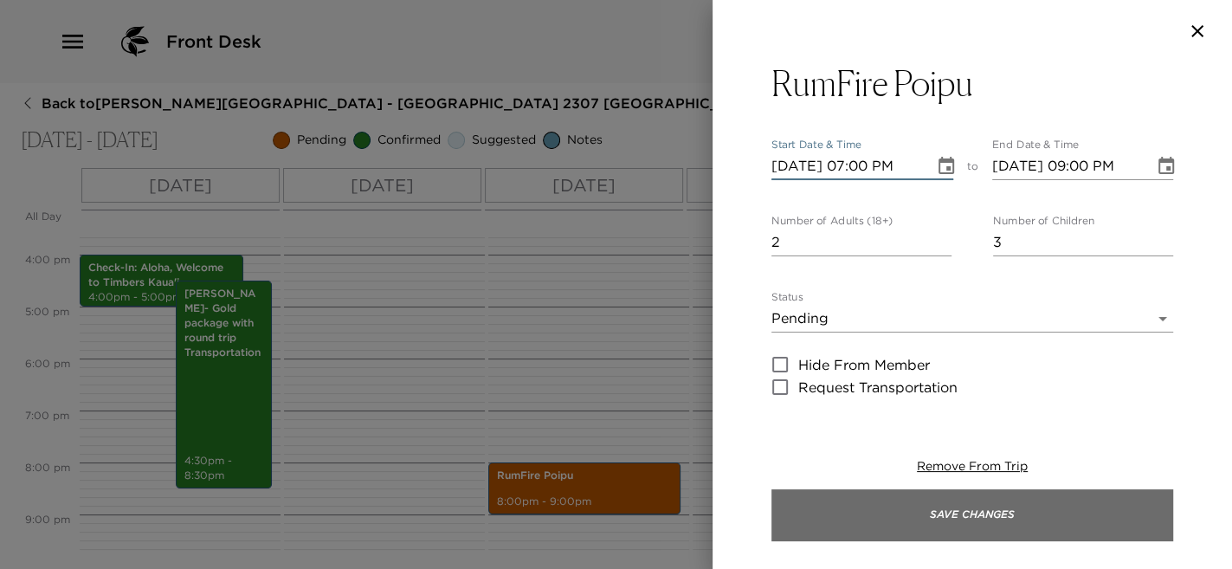
type input "[DATE] 07:00 PM"
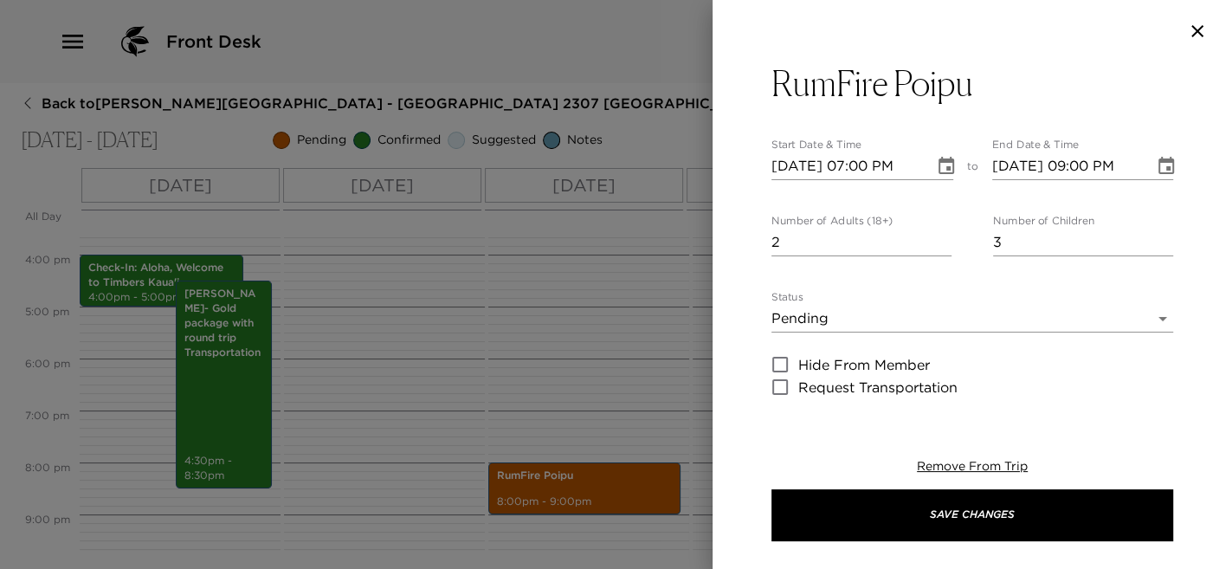
drag, startPoint x: 843, startPoint y: 500, endPoint x: 817, endPoint y: 337, distance: 164.8
click at [820, 345] on div "RumFire Poipu Start Date & Time [DATE] 07:00 PM to End Date & Time [DATE] 09:00…" at bounding box center [972, 576] width 402 height 1028
click at [815, 326] on body "Front Desk Back to [PERSON_NAME][GEOGRAPHIC_DATA] - [GEOGRAPHIC_DATA] 2307 [GEO…" at bounding box center [616, 284] width 1232 height 569
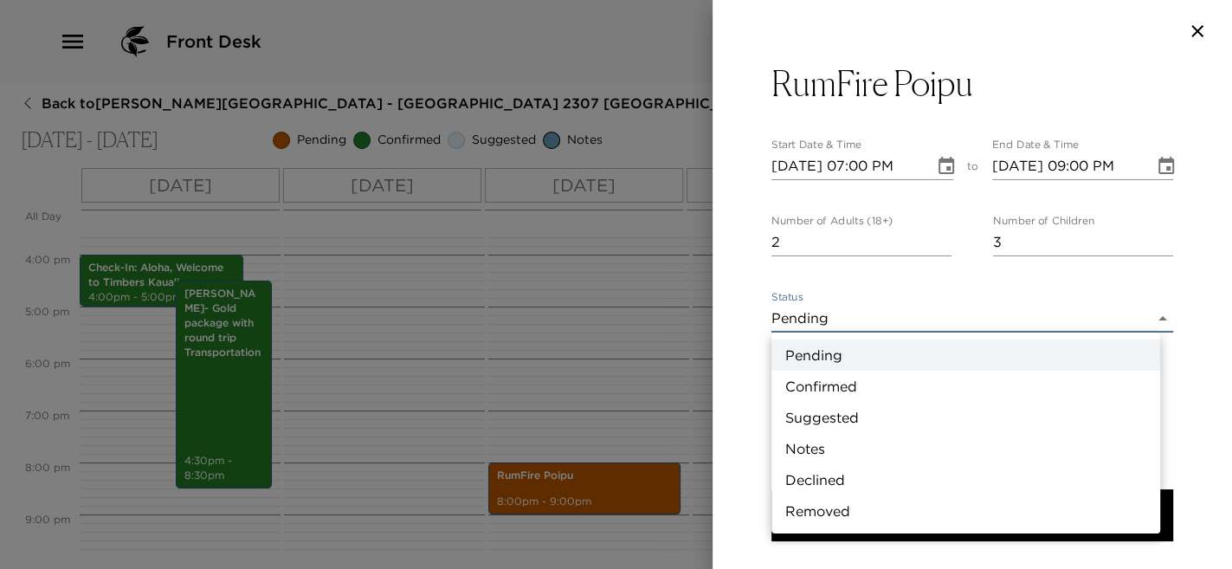
click at [829, 387] on li "Confirmed" at bounding box center [965, 386] width 389 height 31
type input "Confirmed"
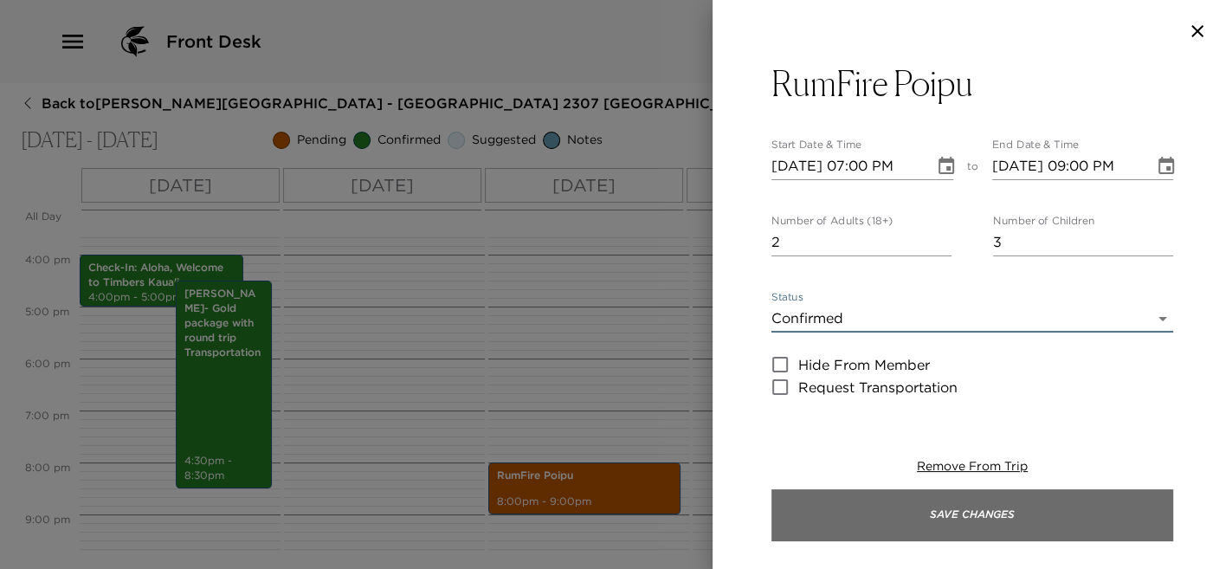
click at [873, 506] on button "Save Changes" at bounding box center [972, 515] width 402 height 52
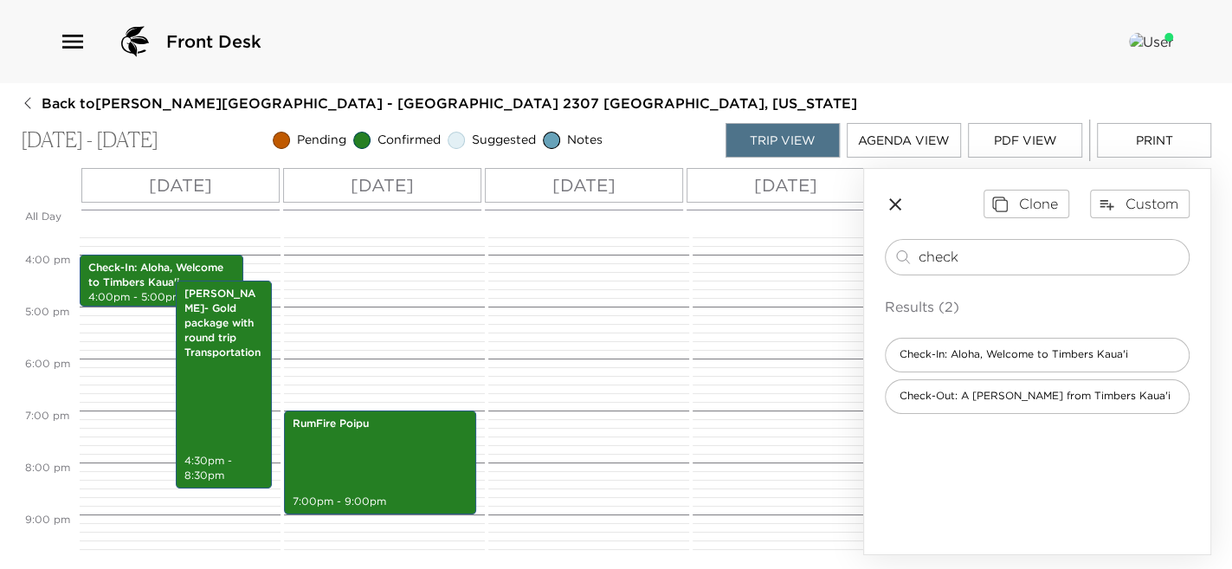
drag, startPoint x: 998, startPoint y: 267, endPoint x: 820, endPoint y: 245, distance: 179.6
click at [842, 260] on div "All Day [DATE] [DATE] [DATE] [DATE] [DATE] 12:00 AM 1:00 AM 2:00 AM 3:00 AM 4:0…" at bounding box center [616, 361] width 1190 height 387
type input "Tide"
click at [967, 358] on span "Tidepools - Grand Hyatt Kauai" at bounding box center [978, 354] width 185 height 15
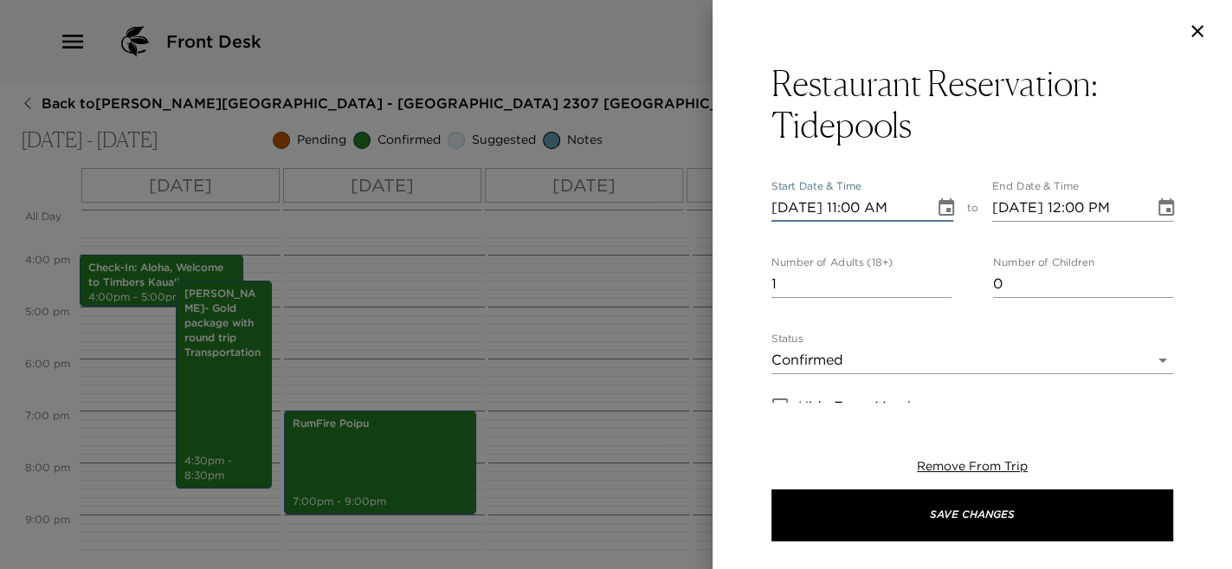
click at [776, 214] on input "[DATE] 11:00 AM" at bounding box center [846, 208] width 151 height 28
type input "[DATE] 11:00 AM"
type input "[DATE] 12:00 PM"
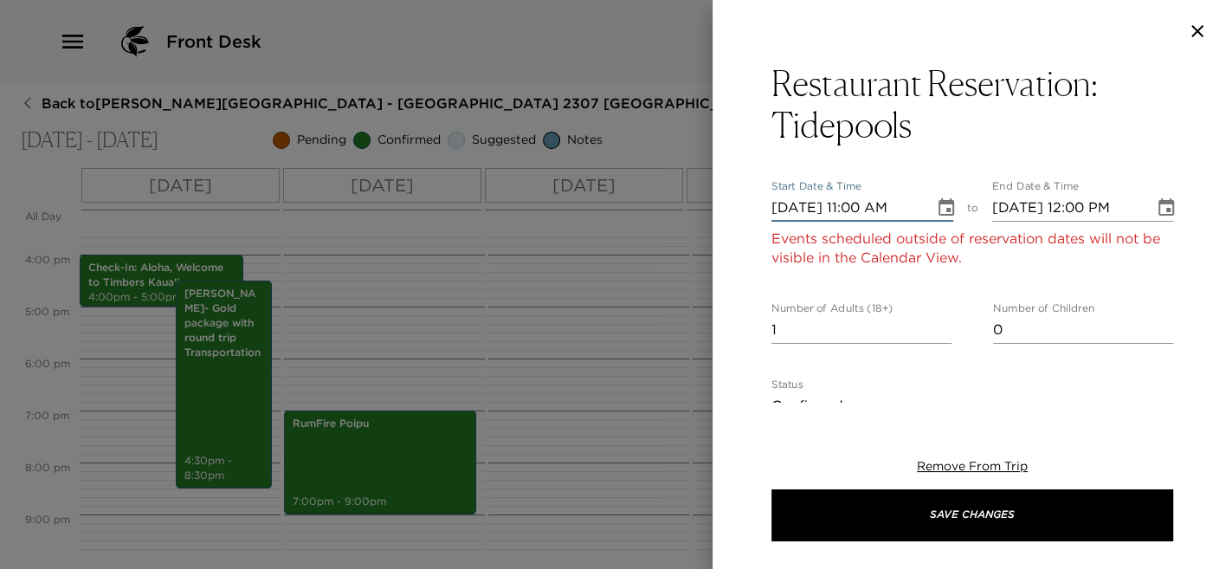
type input "[DATE] 11:00 AM"
type input "[DATE] 12:00 PM"
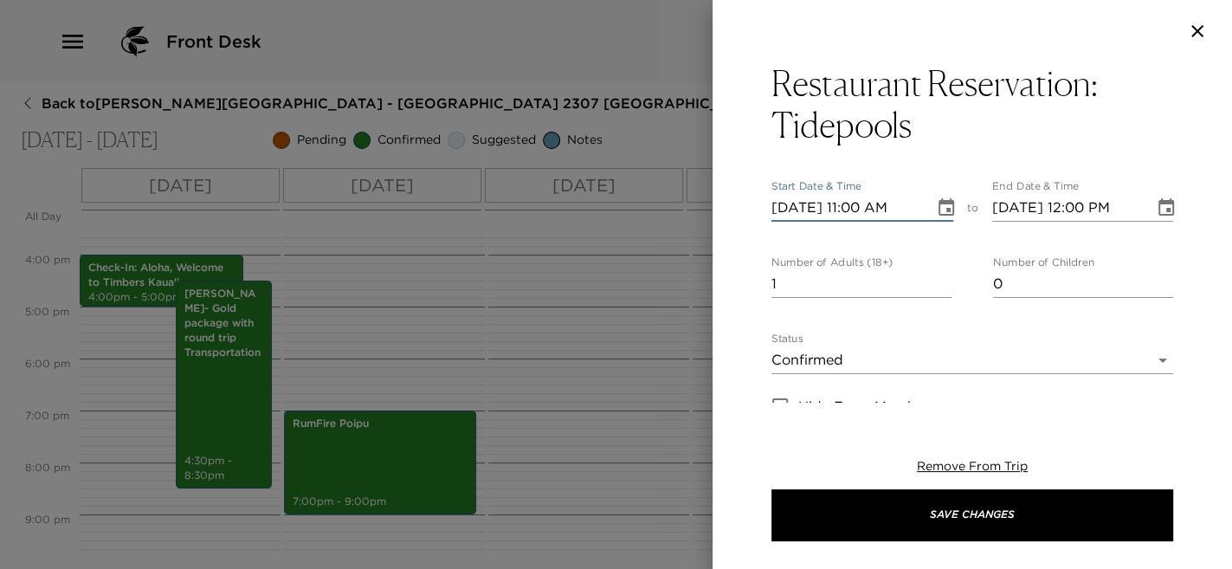
type input "[DATE] 11:00 AM"
type input "[DATE] 12:00 PM"
type input "[DATE] 11:00 AM"
type input "[DATE] 12:00 PM"
click at [866, 205] on input "[DATE] 11:00 AM" at bounding box center [846, 208] width 151 height 28
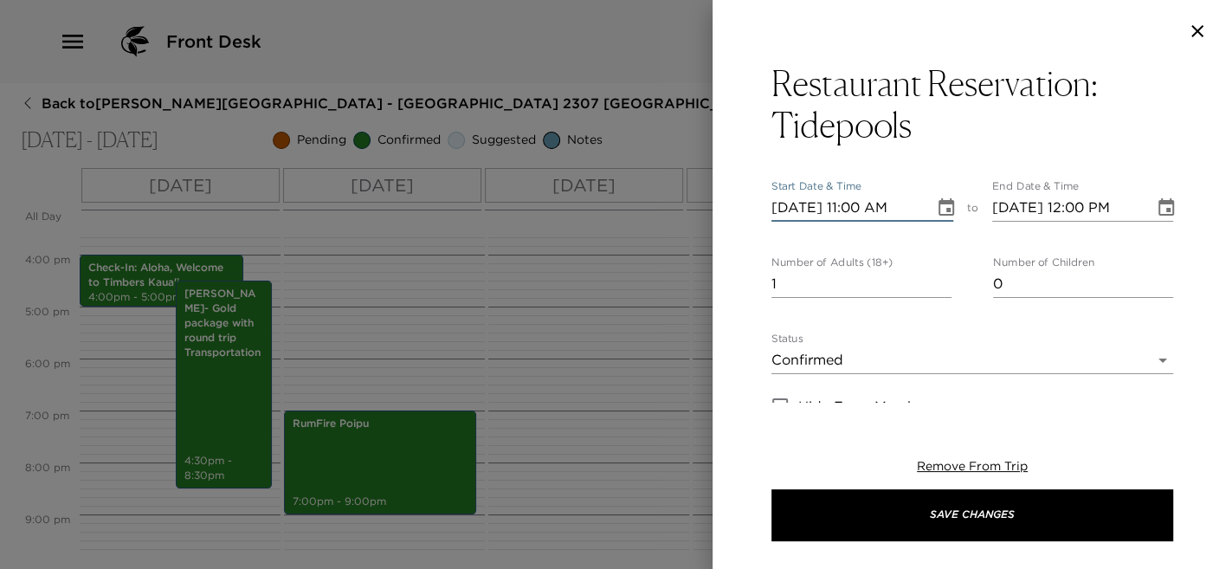
click at [861, 206] on input "[DATE] 11:00 AM" at bounding box center [846, 208] width 151 height 28
type input "[DATE] 07:30 PM"
type input "[DATE] 08:30 PM"
type input "[DATE] 07:30 PM"
drag, startPoint x: 787, startPoint y: 287, endPoint x: 709, endPoint y: 287, distance: 77.9
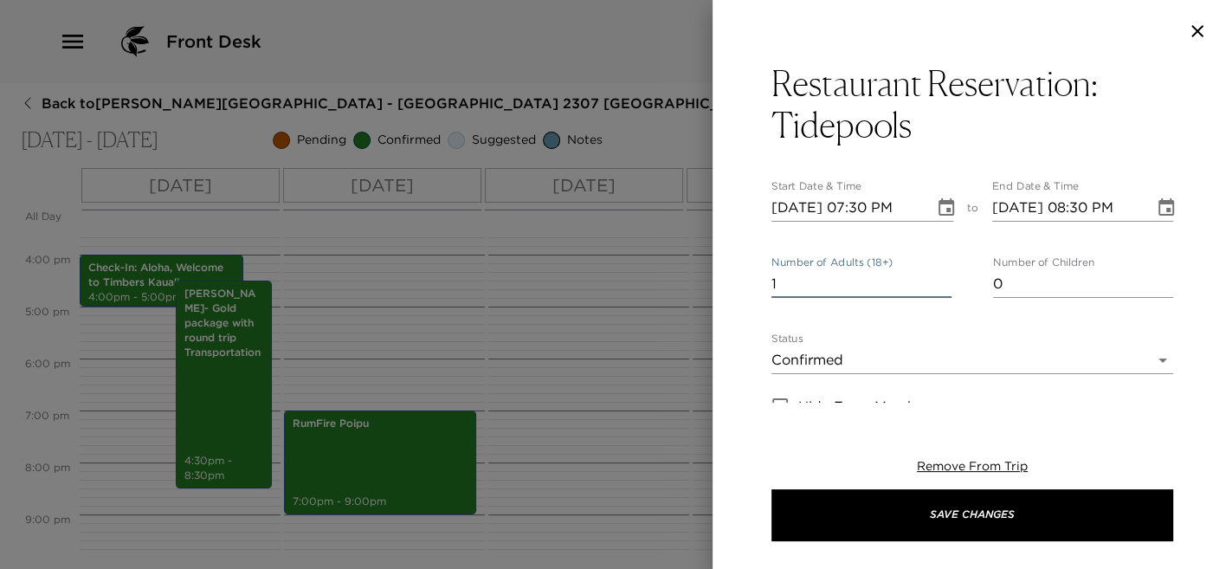
click at [710, 287] on div "Restaurant Reservation: Tidepools Start Date & Time [DATE] 07:30 PM to End Date…" at bounding box center [616, 284] width 1232 height 569
type input "2"
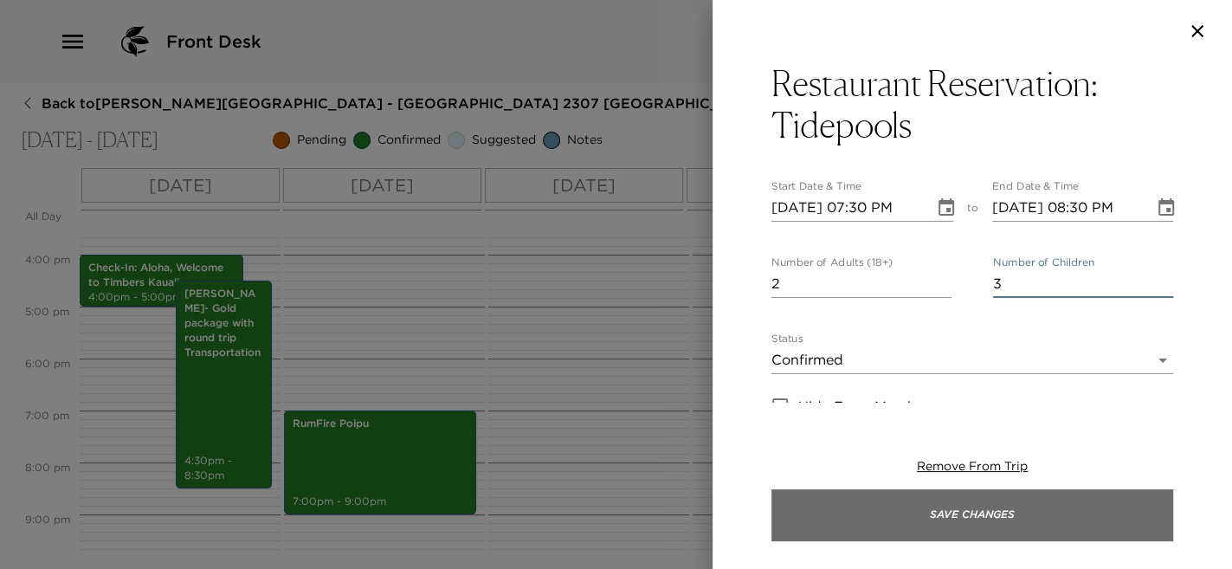
type input "3"
click at [1004, 511] on button "Save Changes" at bounding box center [972, 515] width 402 height 52
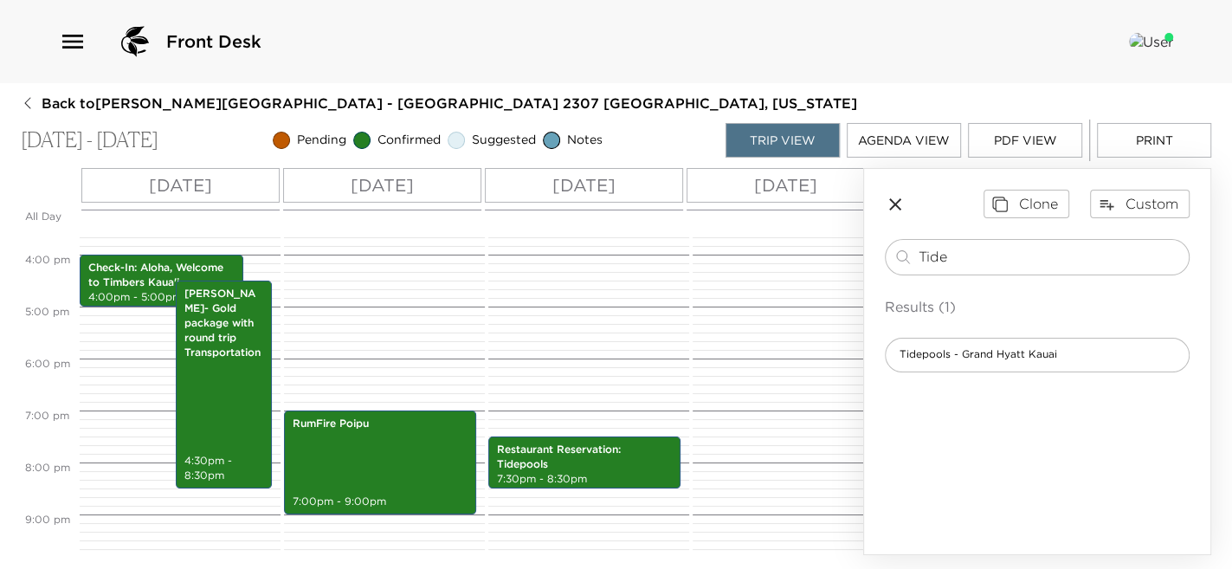
drag, startPoint x: 950, startPoint y: 258, endPoint x: 755, endPoint y: 239, distance: 195.7
click at [758, 240] on div "All Day [DATE] [DATE] [DATE] [DATE] [DATE] 12:00 AM 1:00 AM 2:00 AM 3:00 AM 4:0…" at bounding box center [616, 361] width 1190 height 387
type input "Hual"
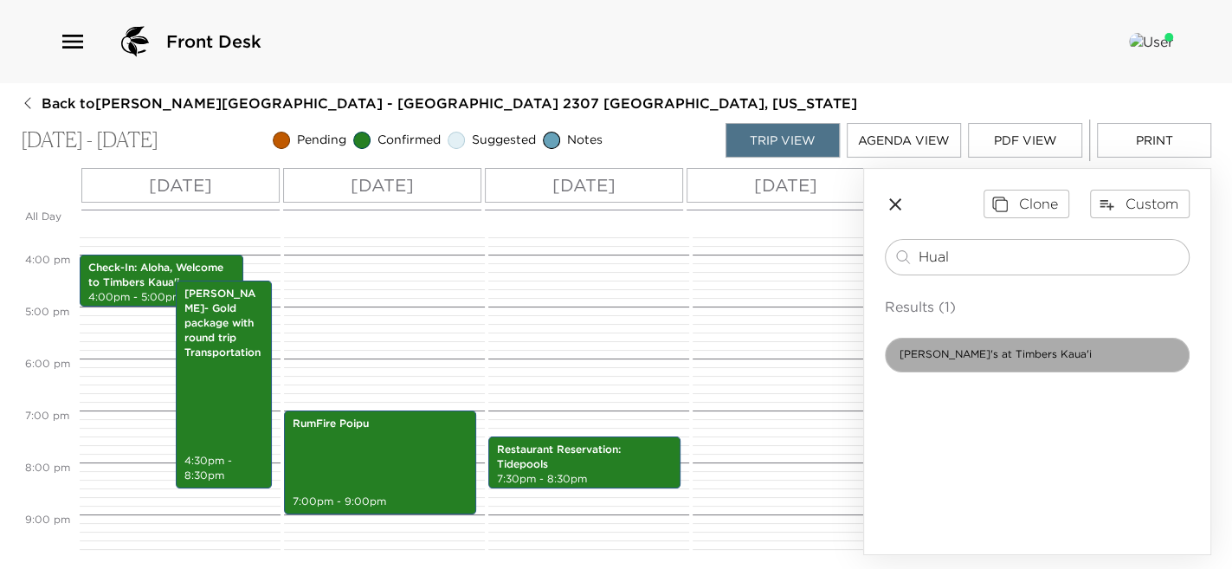
click at [920, 347] on span "[PERSON_NAME]'s at Timbers Kaua'i" at bounding box center [996, 354] width 220 height 15
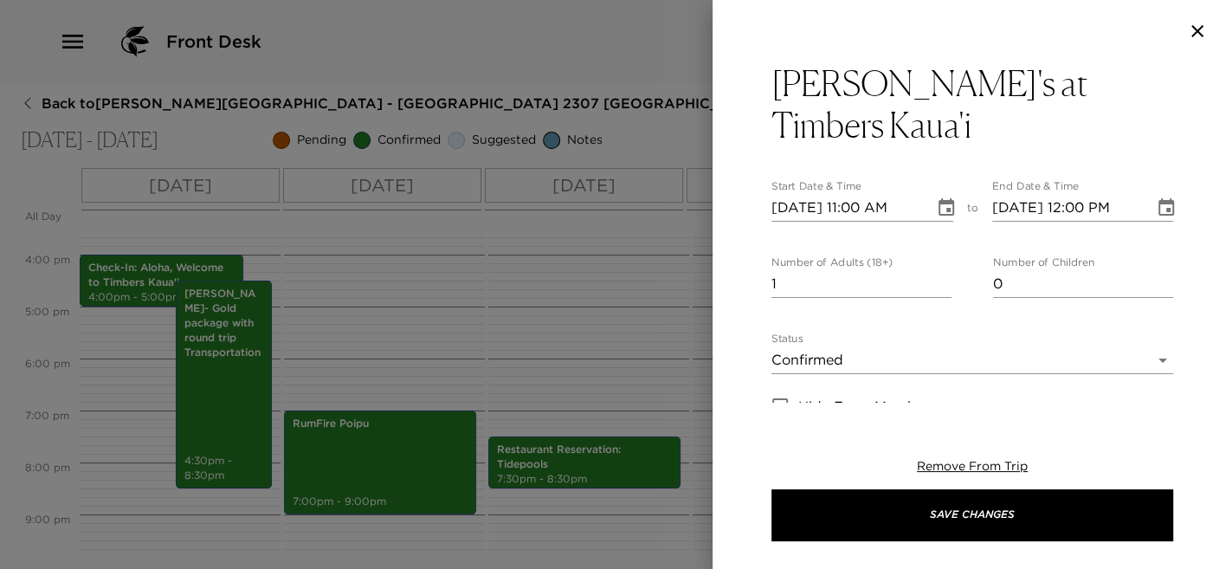
click at [768, 169] on div "Hualani's at Timbers Kaua'i Start Date & Time [DATE] 11:00 AM to End Date & Tim…" at bounding box center [971, 232] width 519 height 340
click at [771, 194] on input "[DATE] 11:00 AM" at bounding box center [846, 208] width 151 height 28
type input "[DATE] 11:00 AM"
type input "[DATE] 12:00 PM"
type input "[DATE] 11:00 AM"
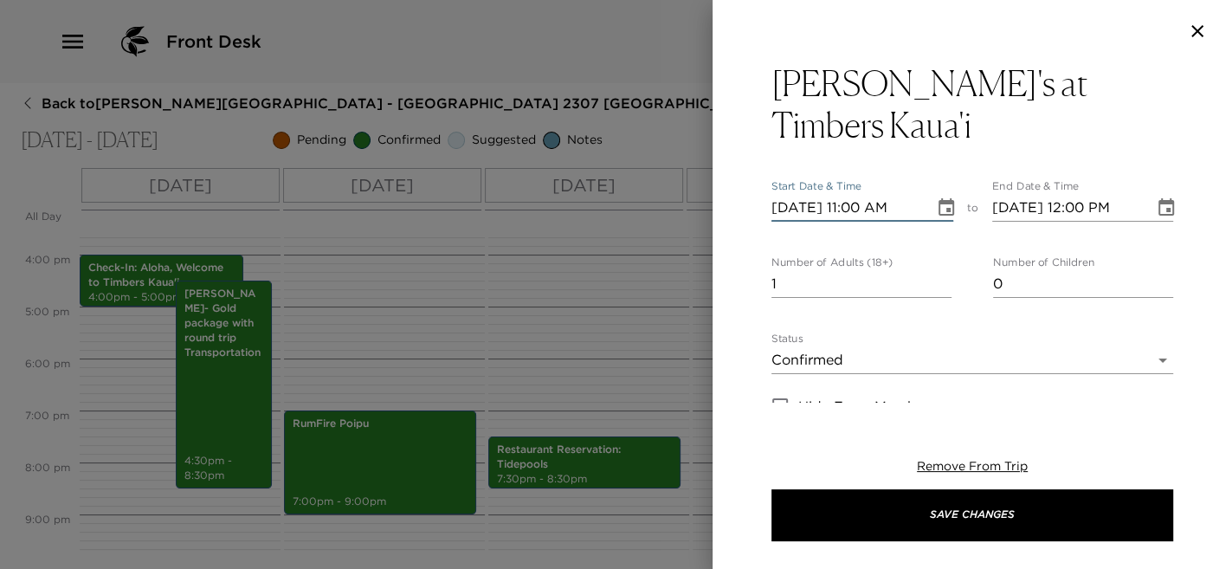
type input "[DATE] 12:00 PM"
type input "[DATE] 11:00 AM"
type input "[DATE] 12:00 PM"
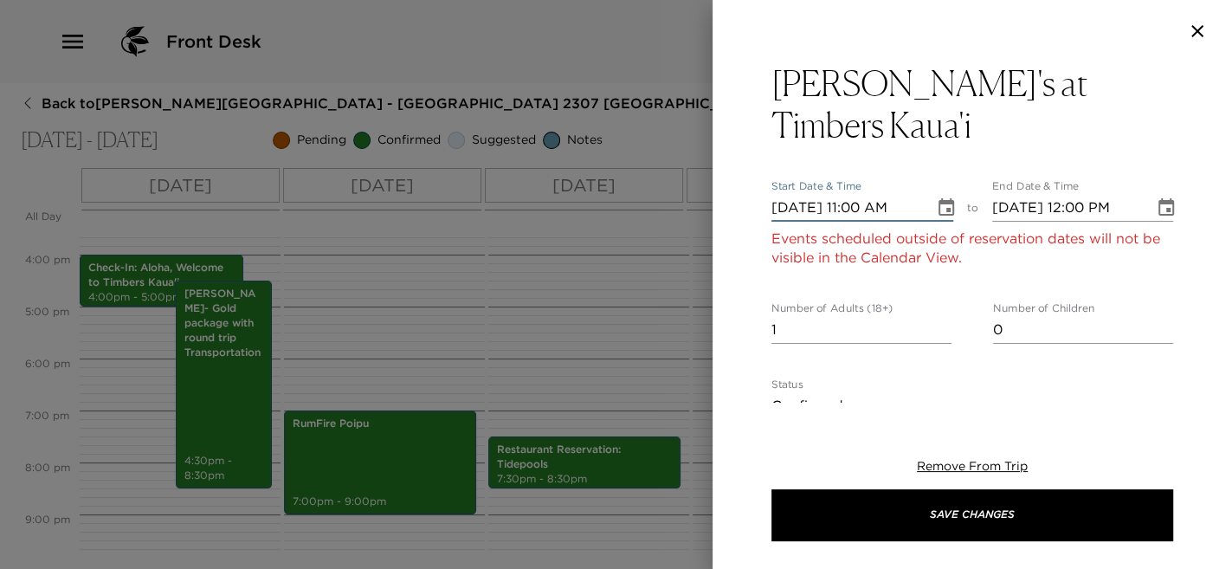
type input "[DATE] 11:00 AM"
type input "[DATE] 12:00 PM"
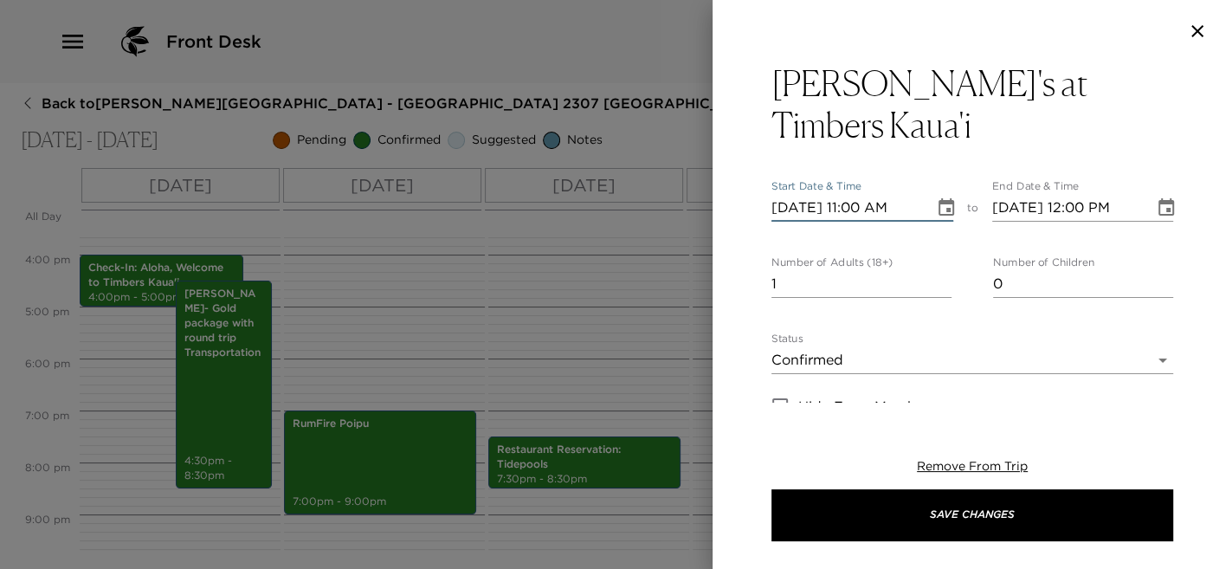
type input "[DATE] 11:00 AM"
click at [856, 194] on input "[DATE] 11:00 AM" at bounding box center [846, 208] width 151 height 28
click at [1046, 194] on input "[DATE] 12:00 PM" at bounding box center [1067, 208] width 151 height 28
click at [1069, 194] on input "[DATE] 12:00 PM" at bounding box center [1067, 208] width 151 height 28
click at [905, 194] on input "[DATE] 07:15 AM" at bounding box center [846, 208] width 151 height 28
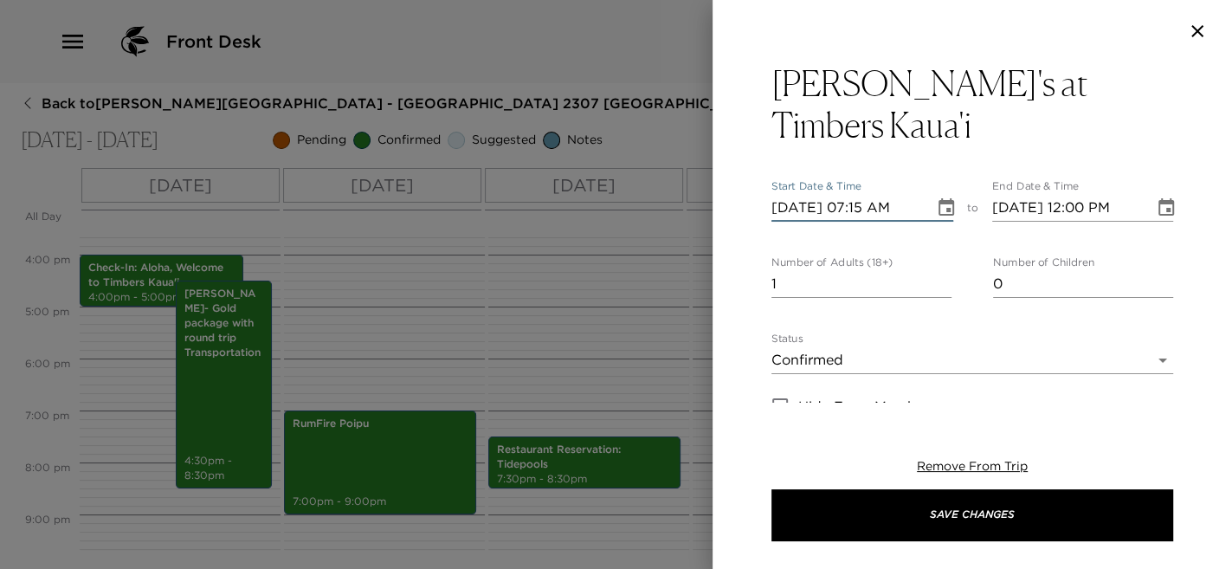
type input "[DATE] 07:15 PM"
type input "[DATE] 08:15 PM"
type input "[DATE] 07:15 PM"
drag, startPoint x: 814, startPoint y: 239, endPoint x: 667, endPoint y: 218, distance: 148.6
click at [658, 226] on div "Hualani's at Timbers Kaua'i Start Date & Time [DATE] 07:15 PM to End Date & Tim…" at bounding box center [616, 284] width 1232 height 569
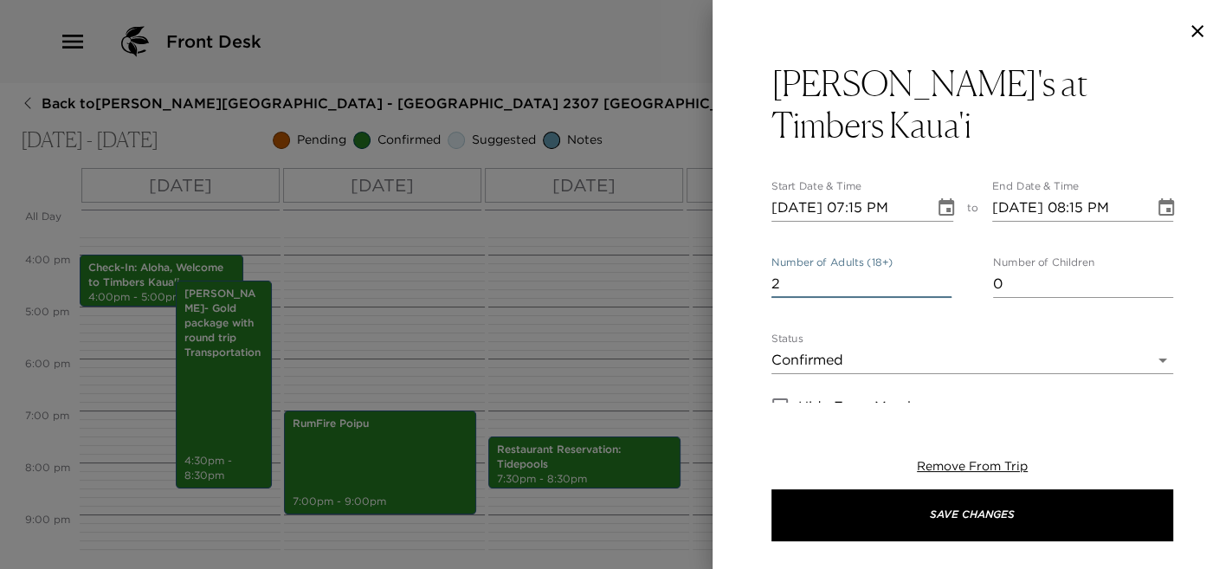
type input "2"
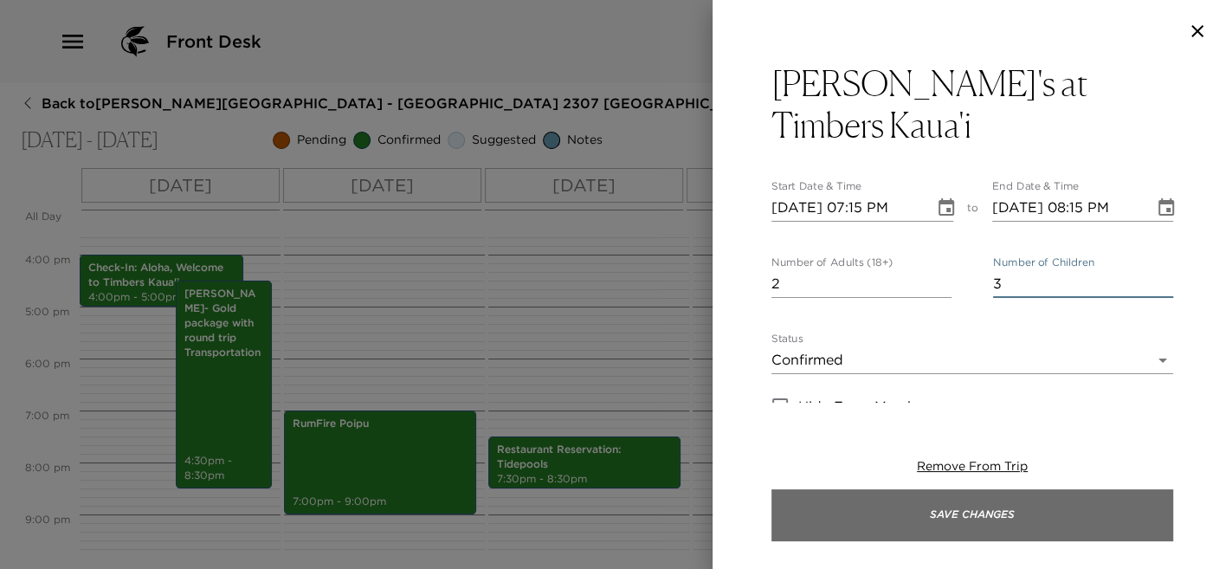
type input "3"
click at [919, 506] on button "Save Changes" at bounding box center [972, 515] width 402 height 52
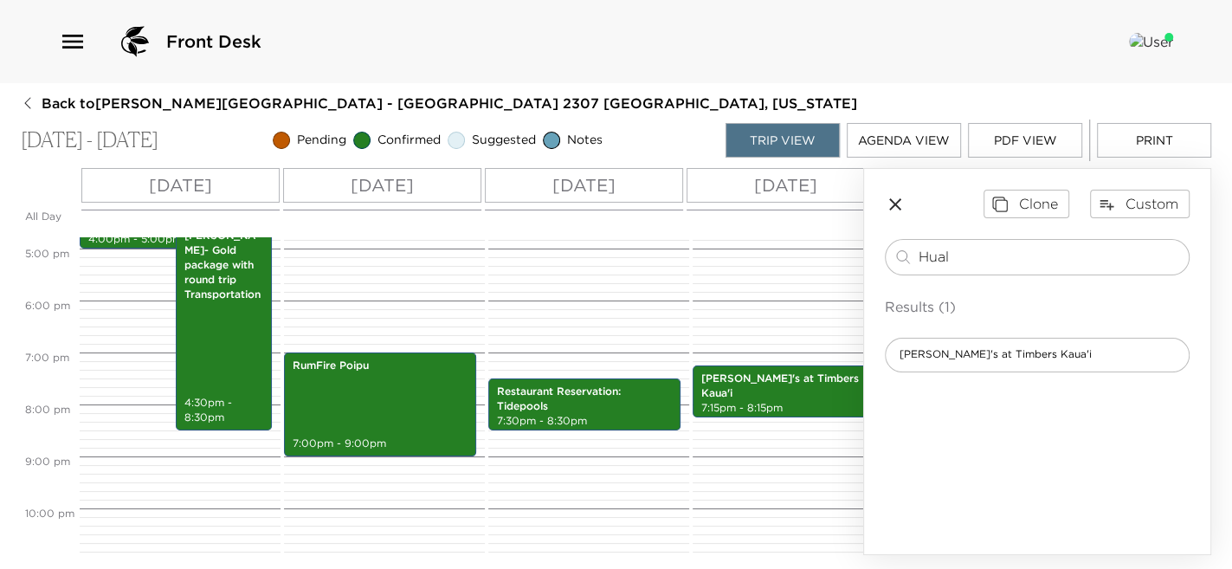
scroll to position [900, 0]
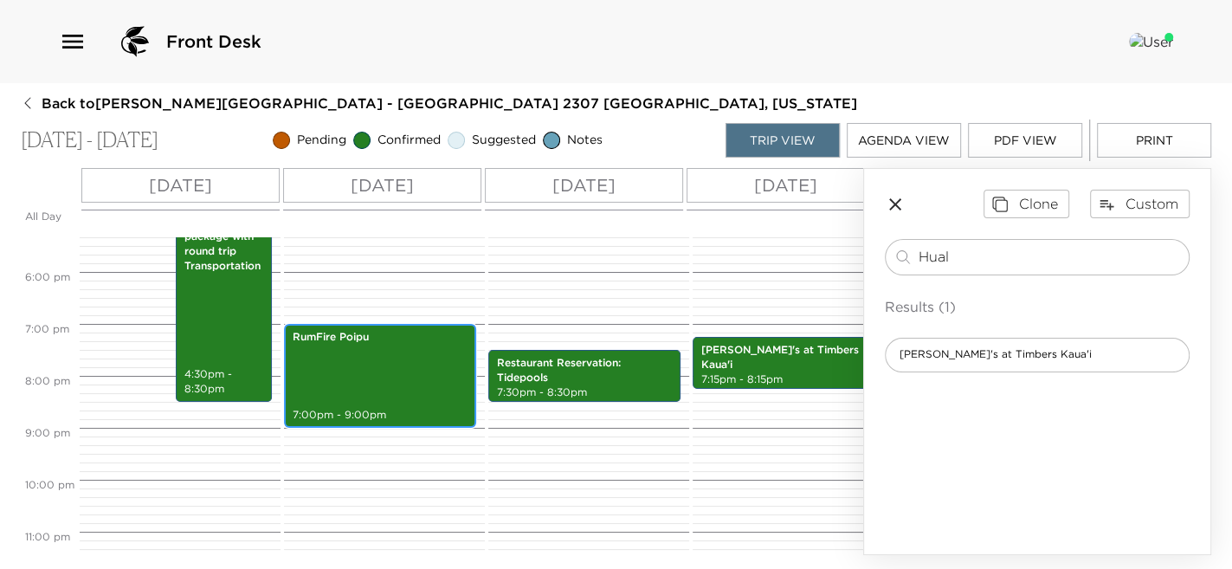
click at [395, 397] on div "RumFire Poipu 7:00pm - 9:00pm" at bounding box center [380, 375] width 182 height 99
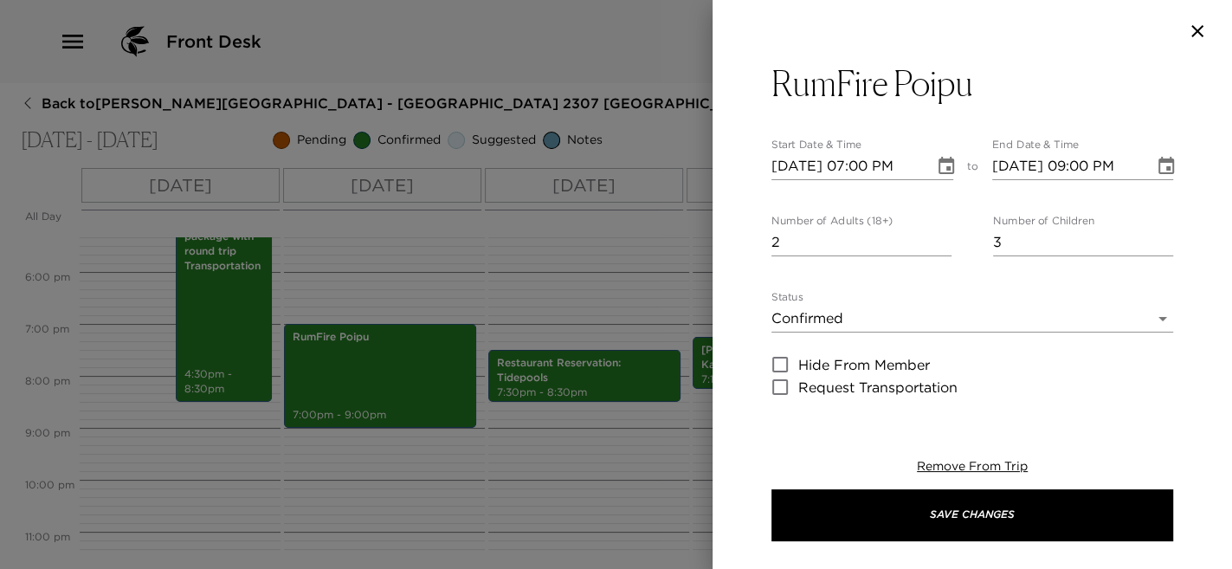
click at [1086, 168] on input "[DATE] 09:00 PM" at bounding box center [1067, 166] width 151 height 28
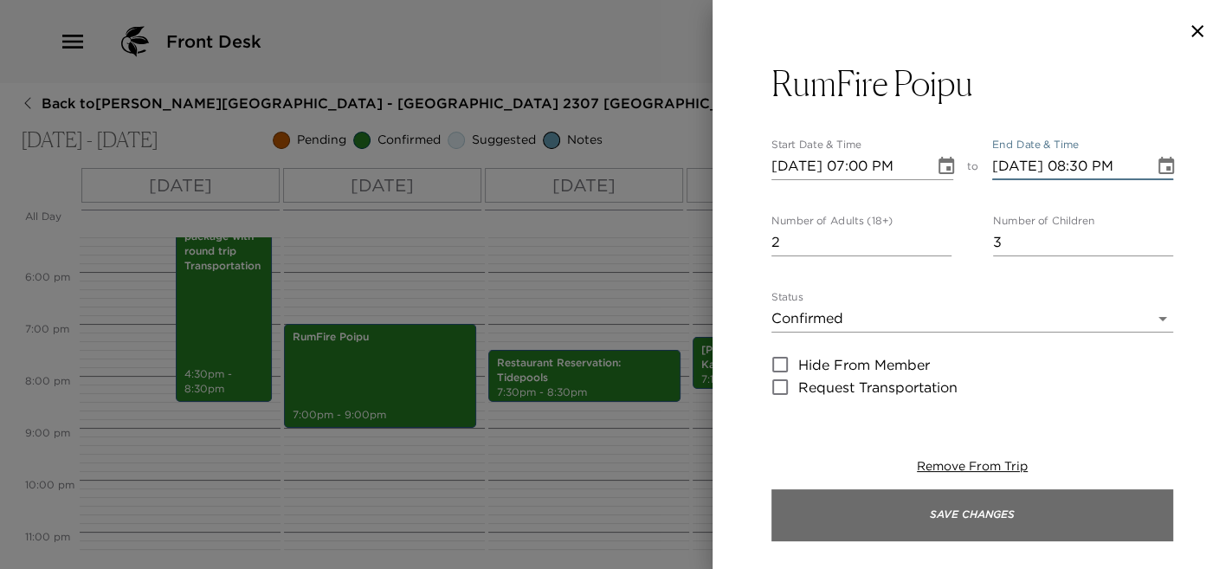
type input "[DATE] 08:30 PM"
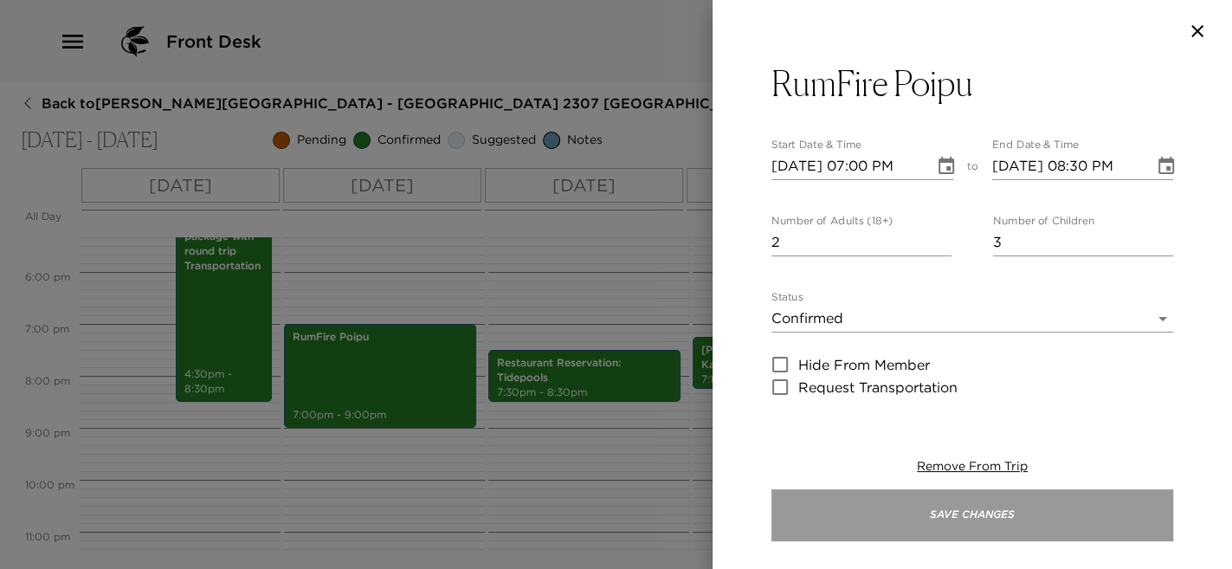
click at [884, 535] on button "Save Changes" at bounding box center [972, 515] width 402 height 52
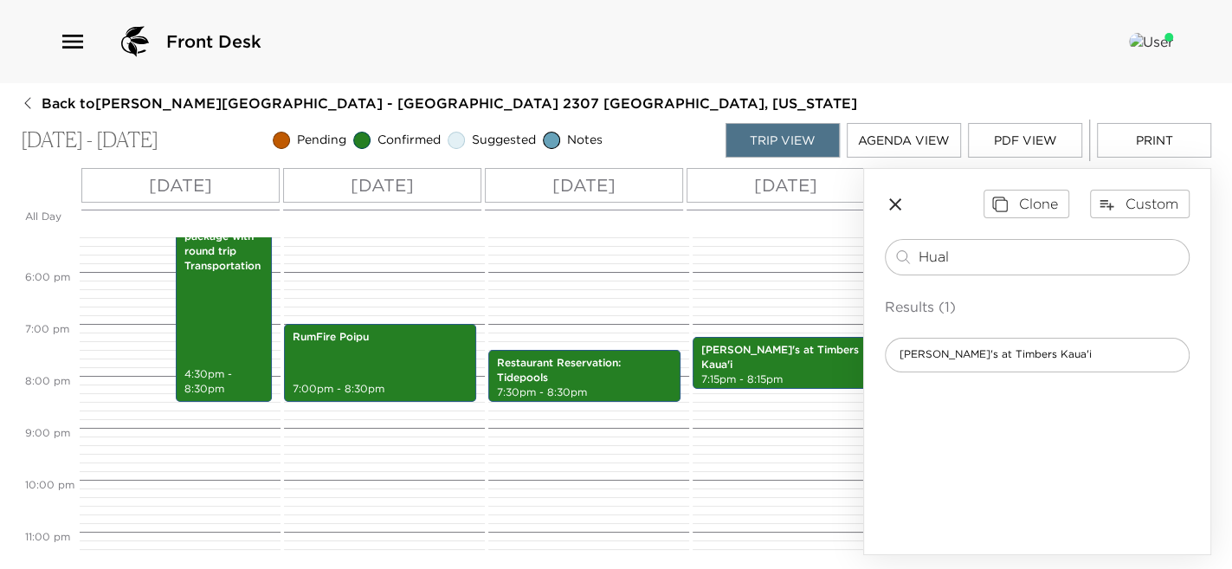
drag, startPoint x: 966, startPoint y: 248, endPoint x: 771, endPoint y: 228, distance: 196.7
click at [787, 230] on div "All Day [DATE] [DATE] [DATE] [DATE] [DATE] 12:00 AM 1:00 AM 2:00 AM 3:00 AM 4:0…" at bounding box center [616, 361] width 1190 height 387
type input "h"
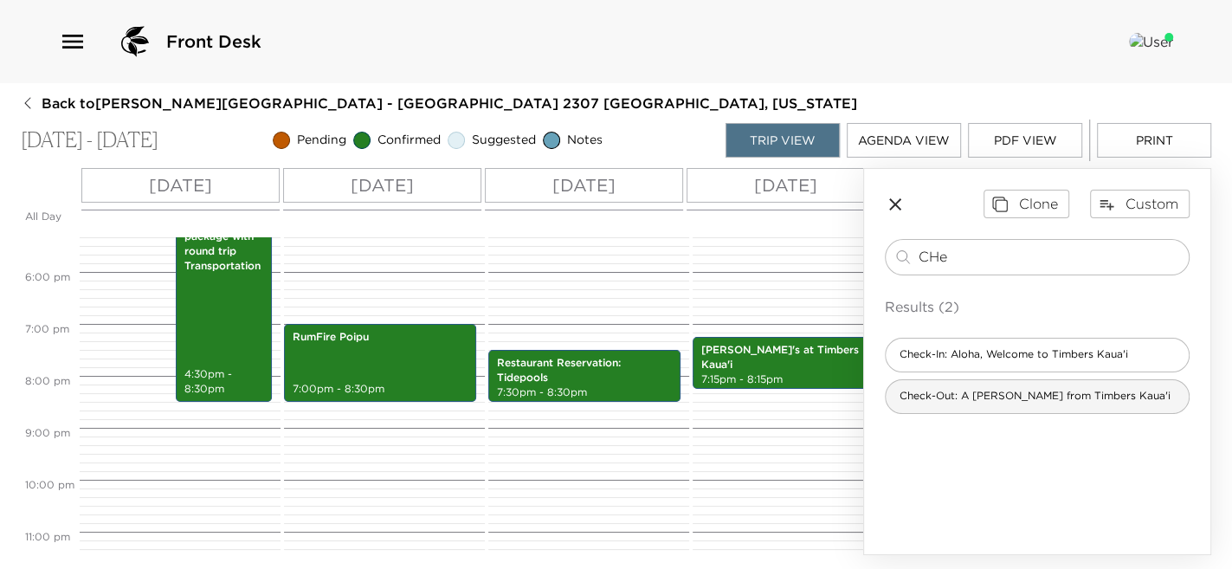
type input "CHe"
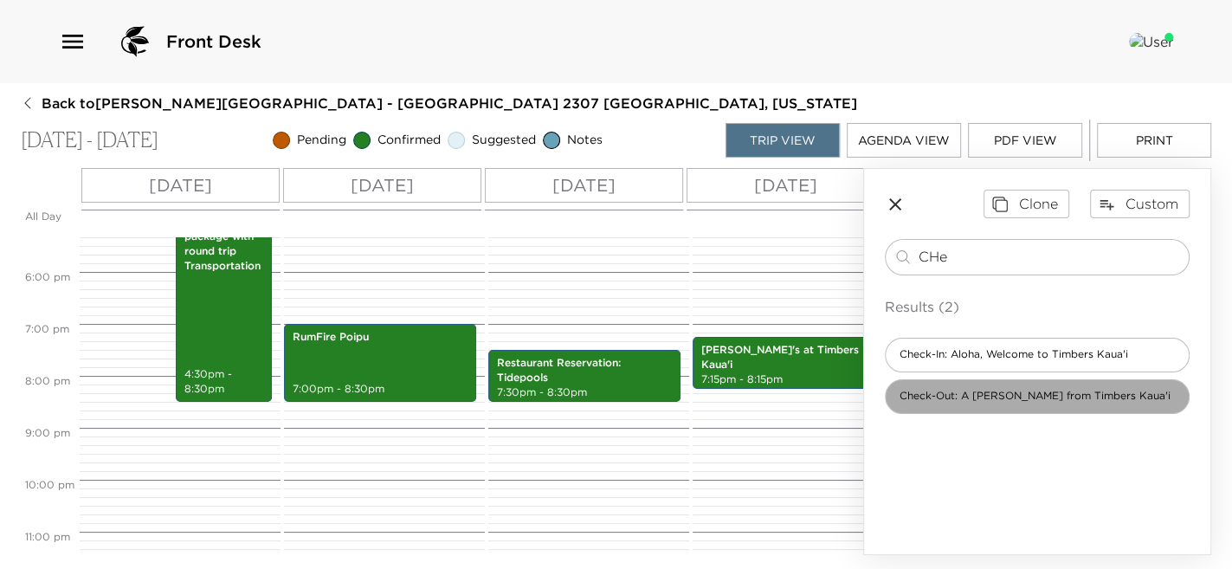
click at [923, 384] on div "Check-Out: A [PERSON_NAME] from Timbers Kaua'i" at bounding box center [1037, 396] width 305 height 35
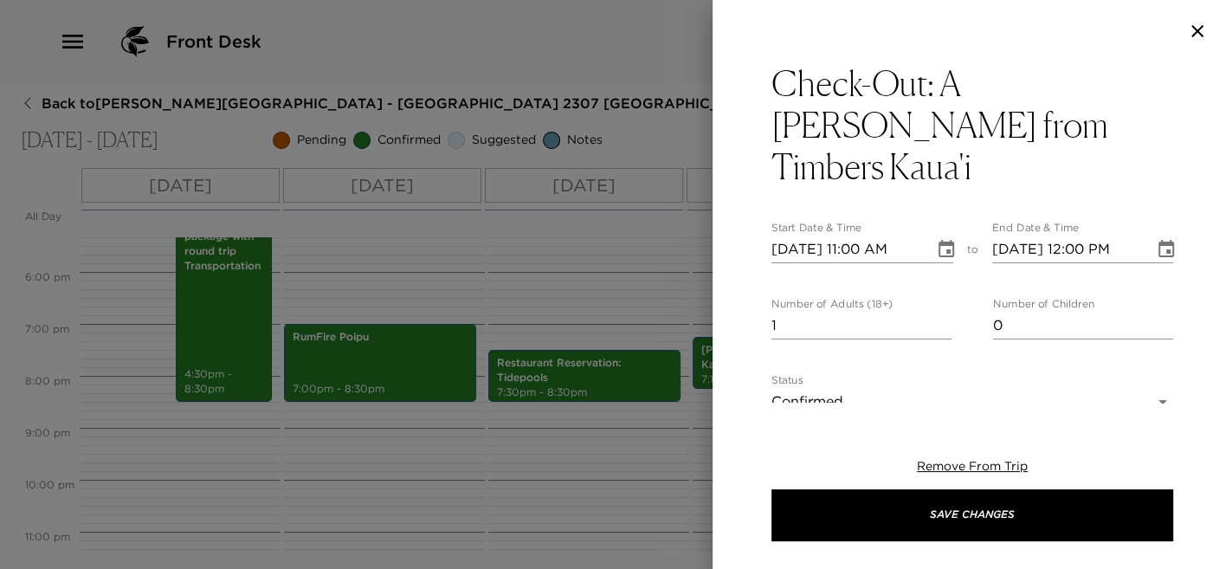
type textarea "Please note that the official check out time from your residence is 11:00 am. W…"
click at [771, 235] on input "[DATE] 11:00 AM" at bounding box center [846, 249] width 151 height 28
type input "[DATE] 11:00 AM"
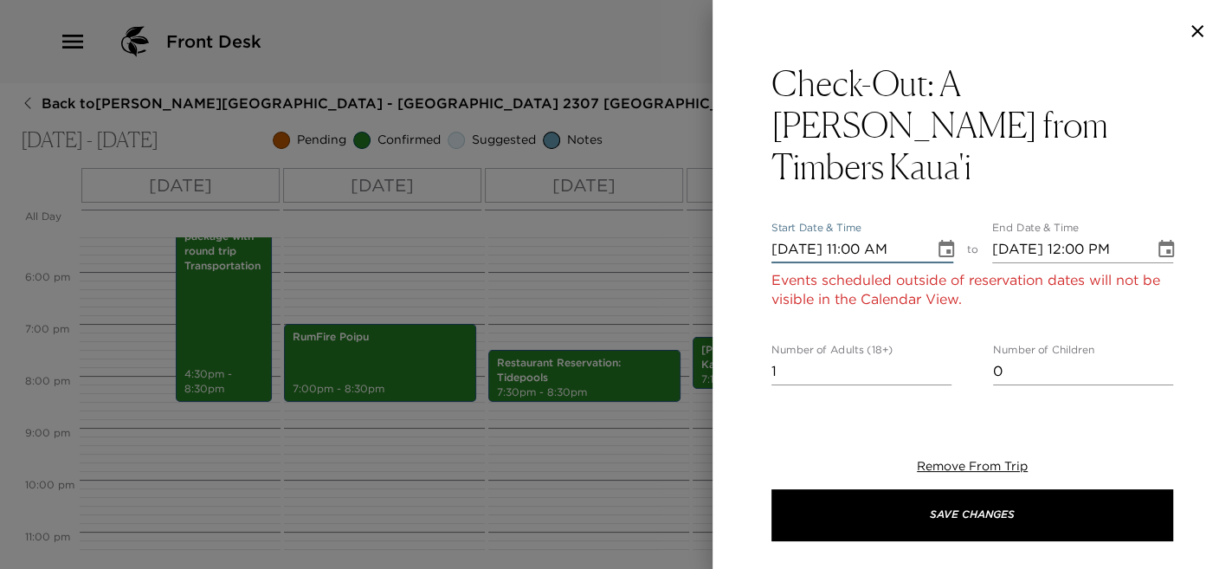
type input "[DATE] 12:00 PM"
type input "[DATE] 11:00 AM"
type input "[DATE] 12:00 PM"
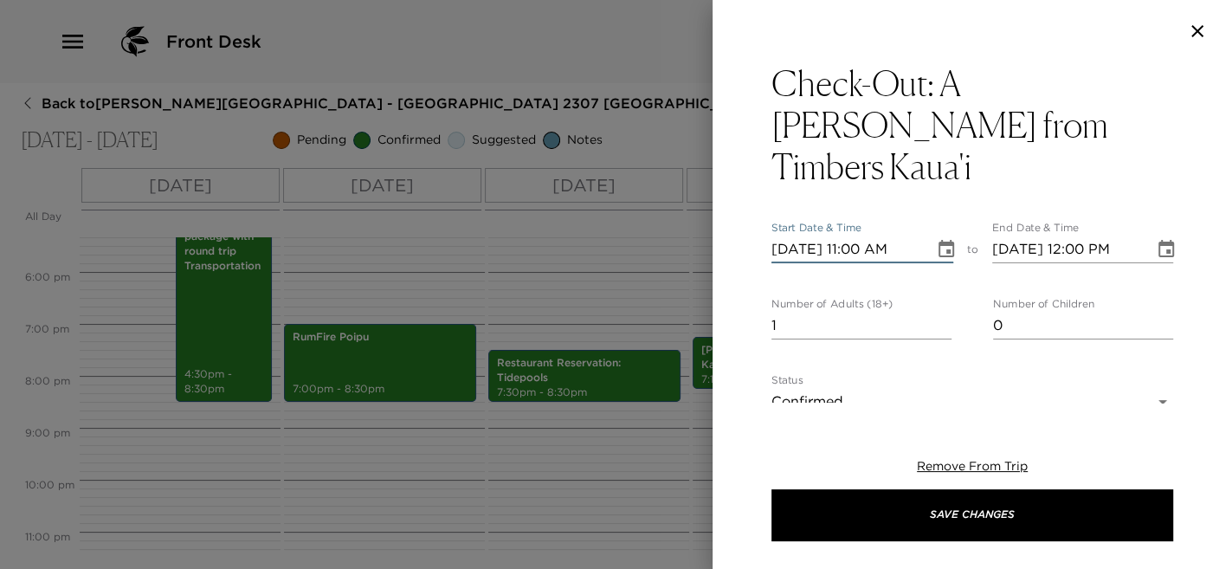
type input "[DATE] 11:00 AM"
type input "[DATE] 12:00 PM"
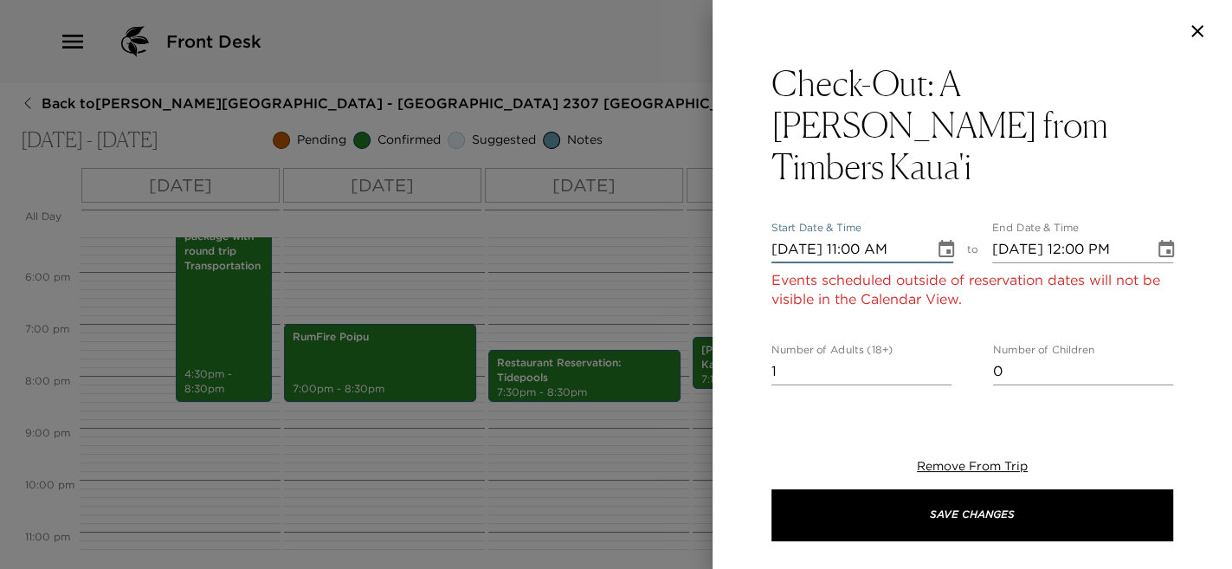
type input "[DATE] 11:00 AM"
type input "[DATE] 12:00 PM"
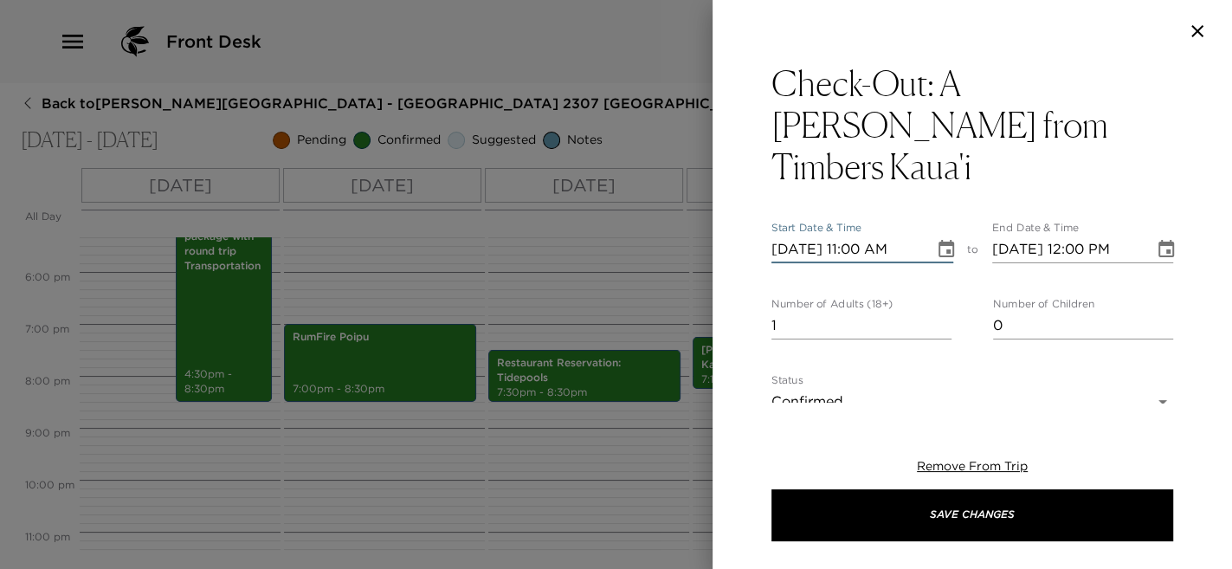
type input "[DATE] 11:00 AM"
click at [1080, 235] on input "[DATE] 12:00 PM" at bounding box center [1067, 249] width 151 height 28
type input "[DATE] 11:00 PM"
click at [1104, 235] on input "[DATE] 11:00 PM" at bounding box center [1067, 249] width 151 height 28
click at [1111, 235] on input "[DATE] 11:00 PM" at bounding box center [1067, 249] width 151 height 28
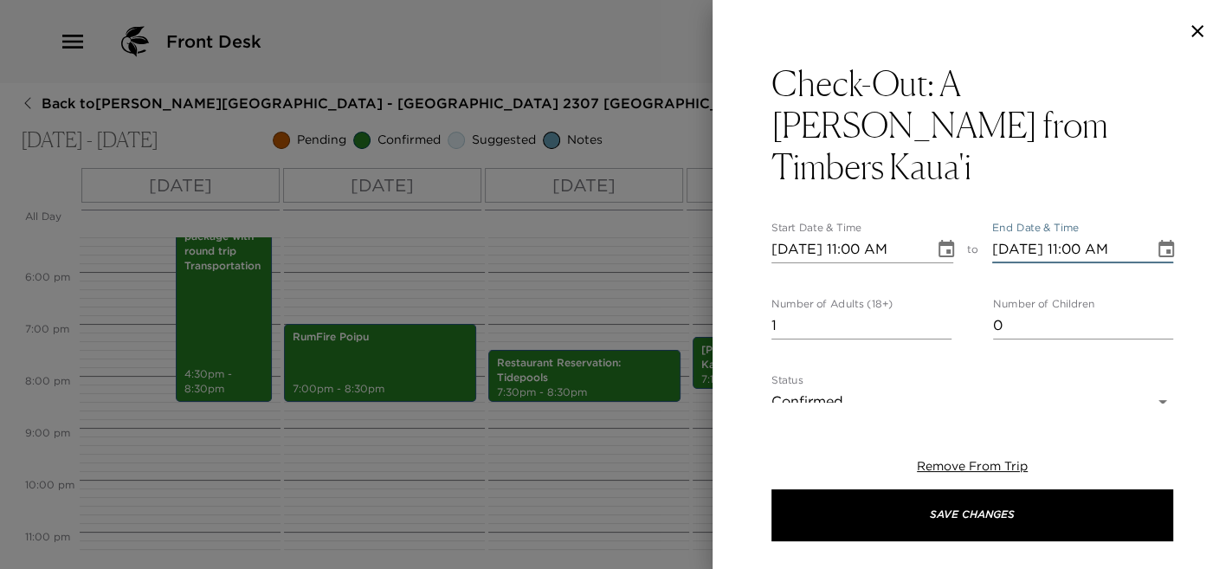
type input "[DATE] 11:00 AM"
drag, startPoint x: 844, startPoint y: 283, endPoint x: 692, endPoint y: 271, distance: 152.8
click at [692, 271] on div "Check-Out: A [PERSON_NAME] from Timbers Kaua'i Start Date & Time [DATE] 11:00 A…" at bounding box center [616, 284] width 1232 height 569
type input "2"
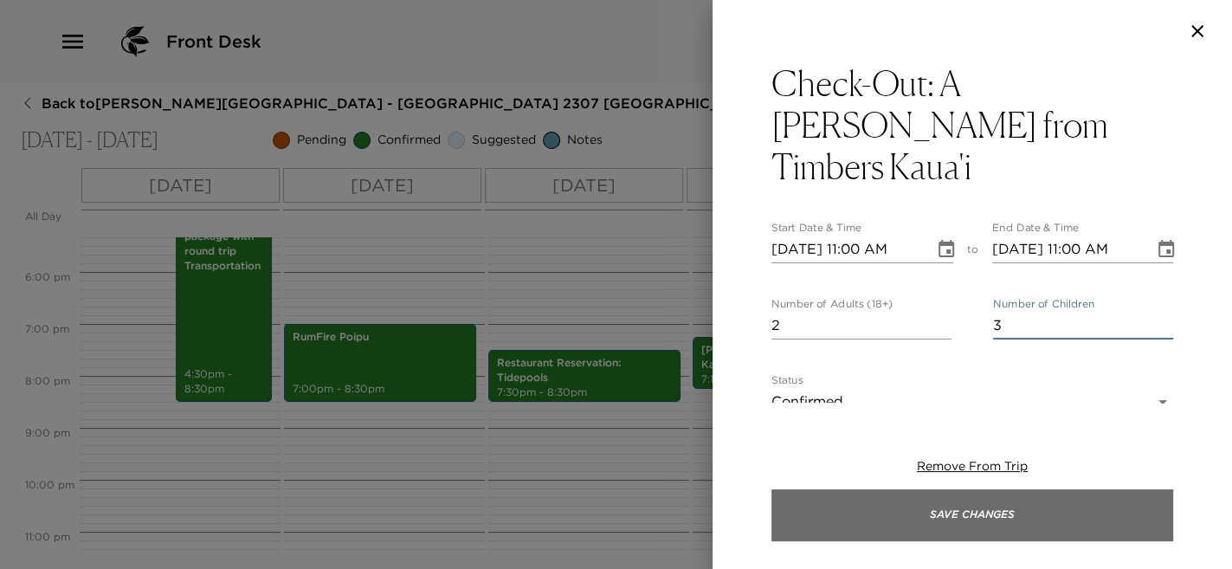
type input "3"
click at [908, 512] on button "Save Changes" at bounding box center [972, 515] width 402 height 52
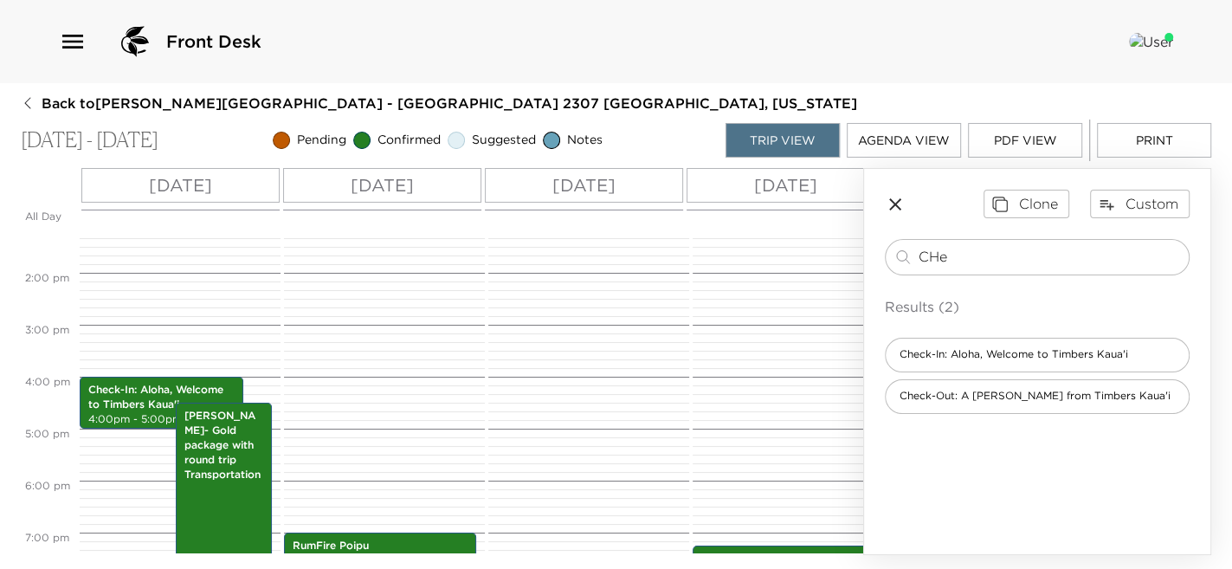
scroll to position [641, 0]
